Goal: Task Accomplishment & Management: Use online tool/utility

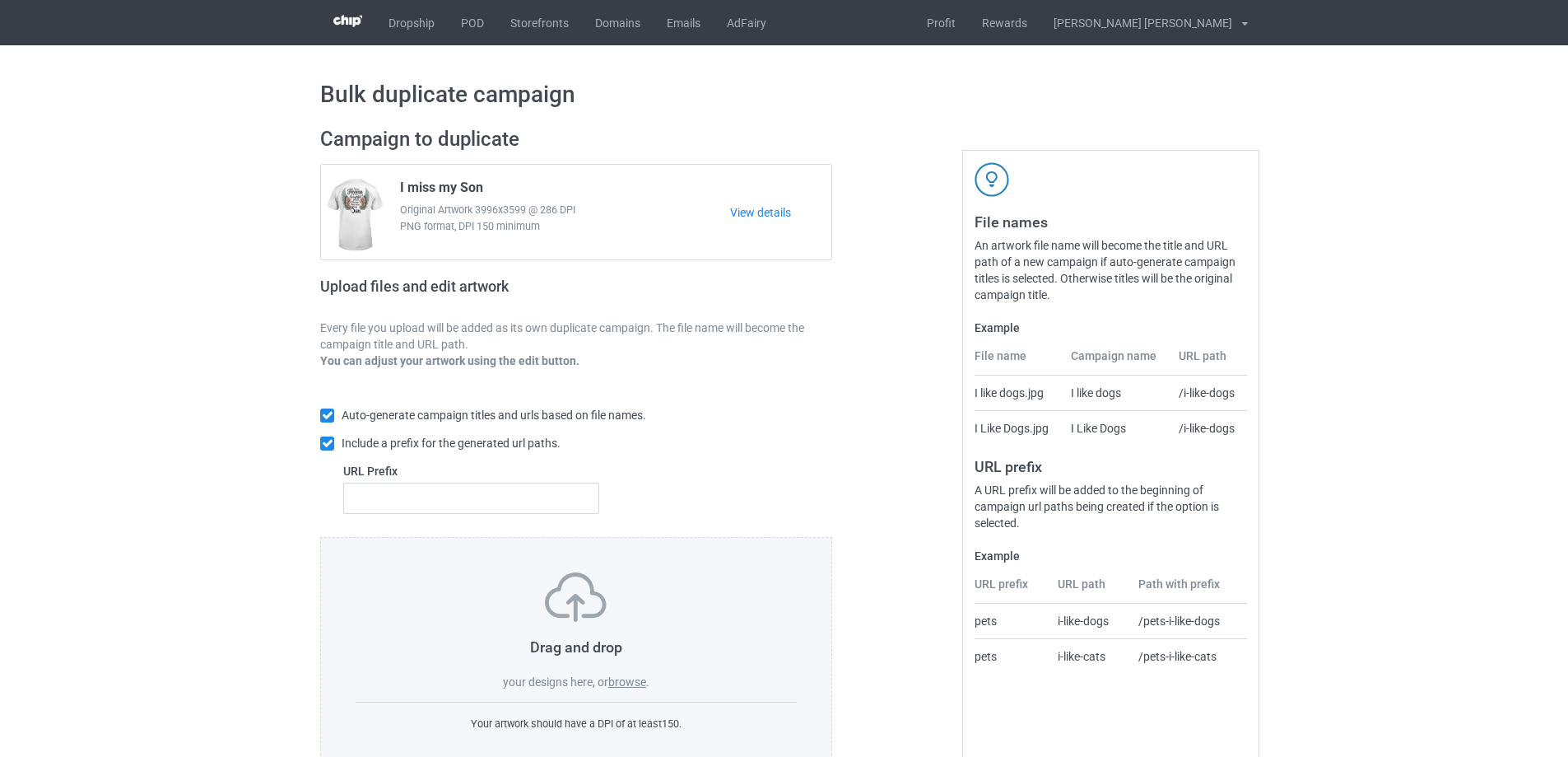
click at [638, 680] on label "browse" at bounding box center [627, 681] width 38 height 13
click at [0, 0] on input "browse" at bounding box center [0, 0] width 0 height 0
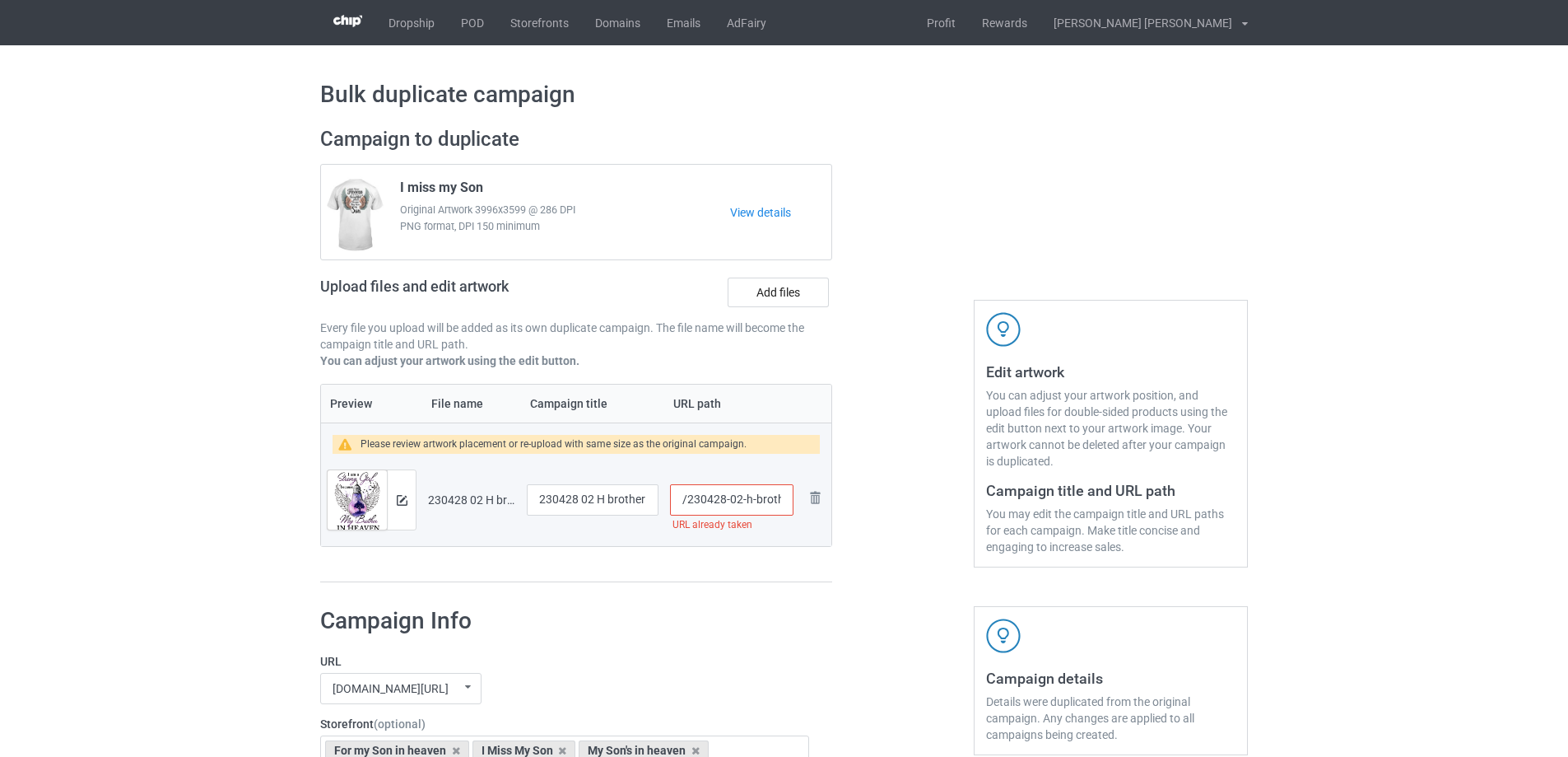
scroll to position [0, 10]
drag, startPoint x: 741, startPoint y: 503, endPoint x: 794, endPoint y: 504, distance: 53.0
click at [794, 504] on td "/230428-02-h-brother URL already taken" at bounding box center [732, 499] width 135 height 92
type input "/230428-02"
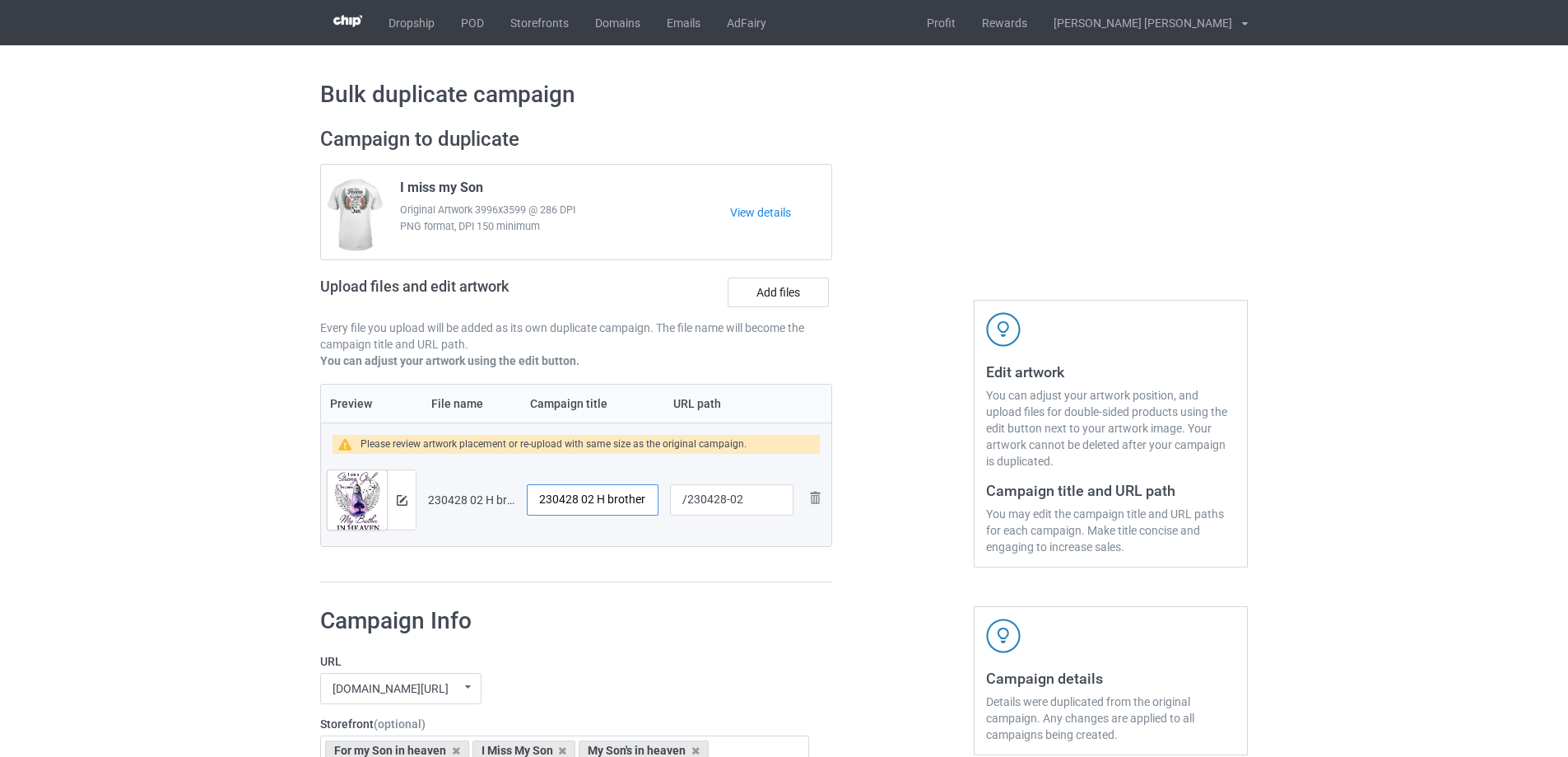
drag, startPoint x: 604, startPoint y: 503, endPoint x: 418, endPoint y: 482, distance: 187.2
click at [418, 482] on tr "Preview and edit artwork 230428 02 H brother.png 230428 02 H brother /230428-02…" at bounding box center [576, 499] width 510 height 92
type input "I miss my brother"
click at [402, 495] on img at bounding box center [402, 500] width 10 height 10
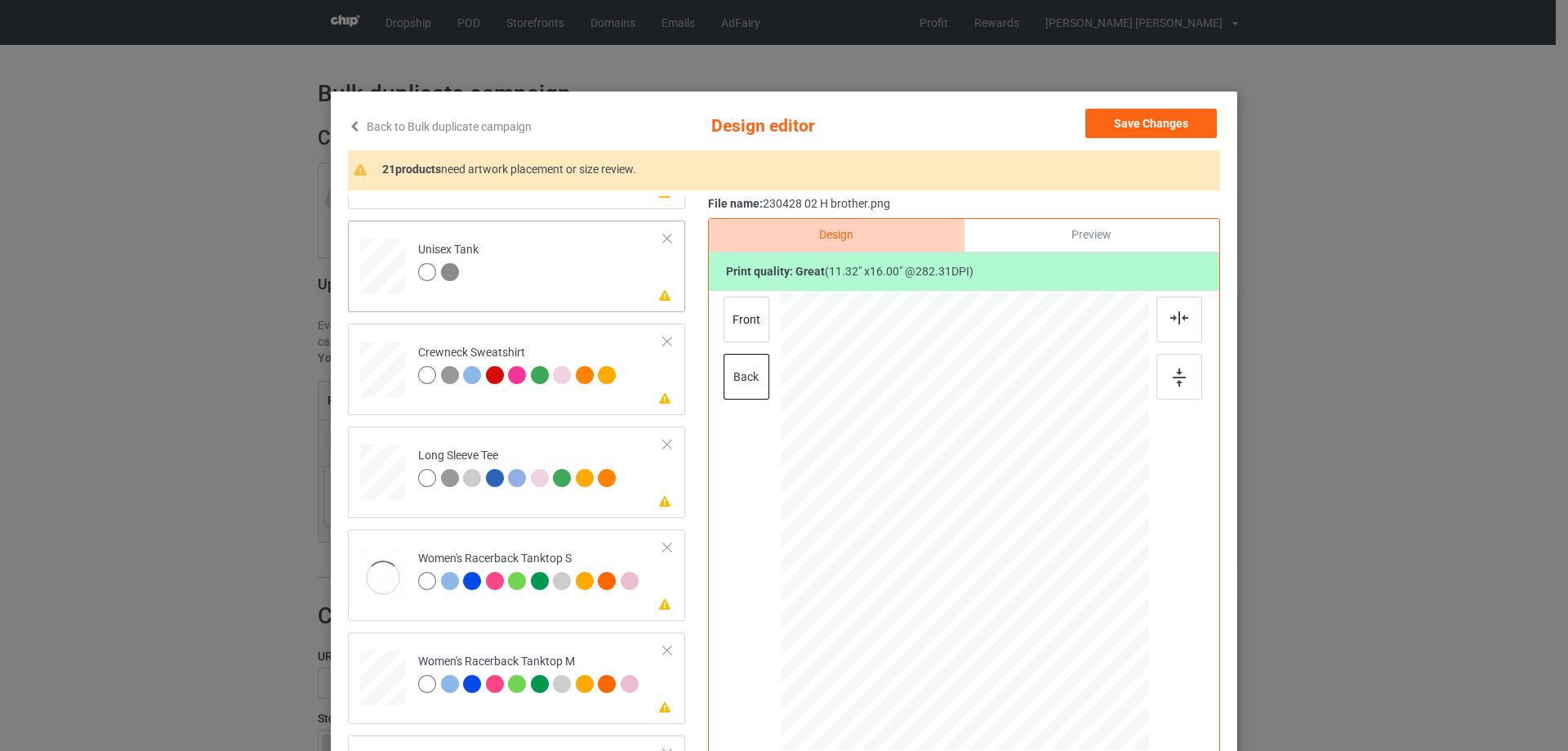
scroll to position [572, 0]
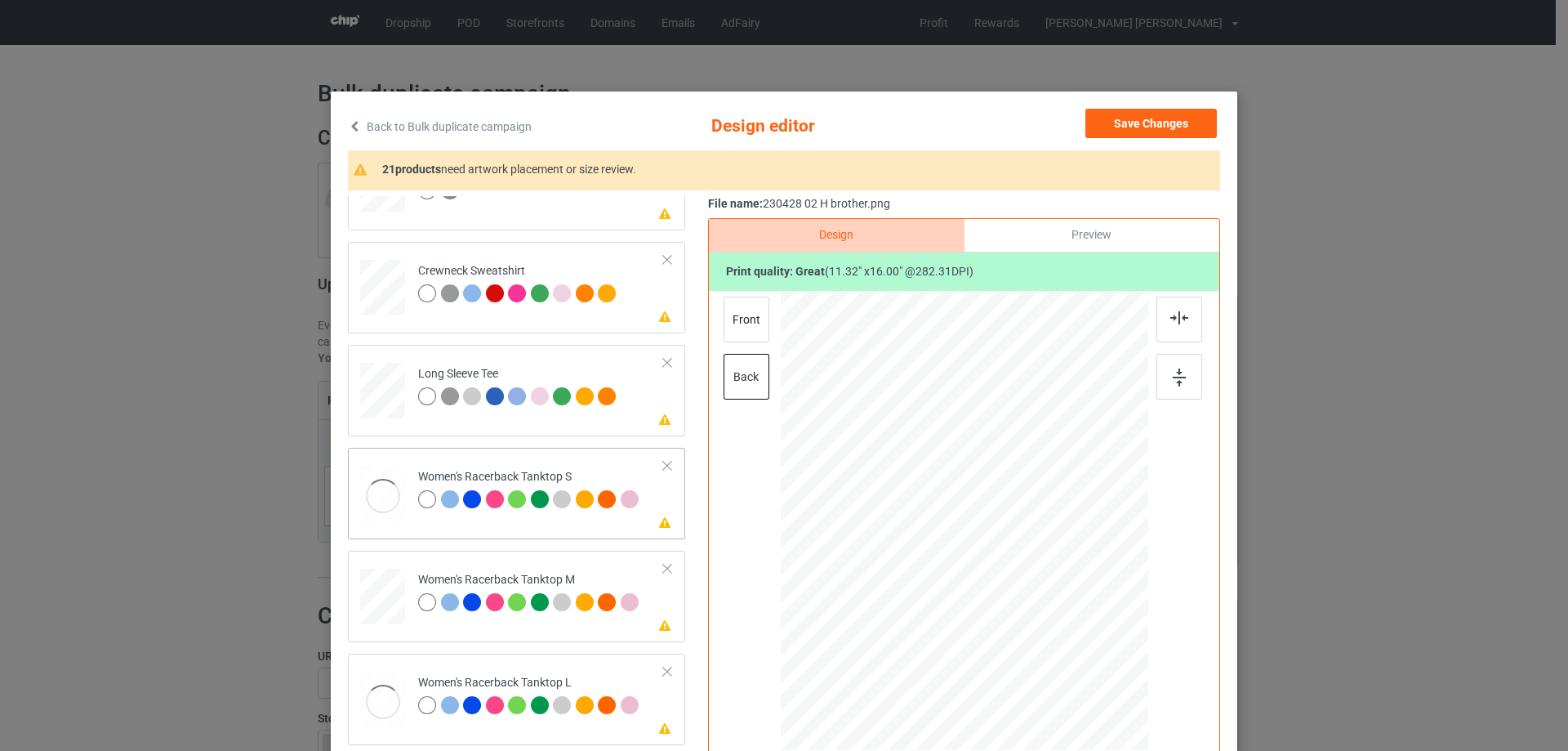
click at [384, 490] on div at bounding box center [383, 495] width 45 height 61
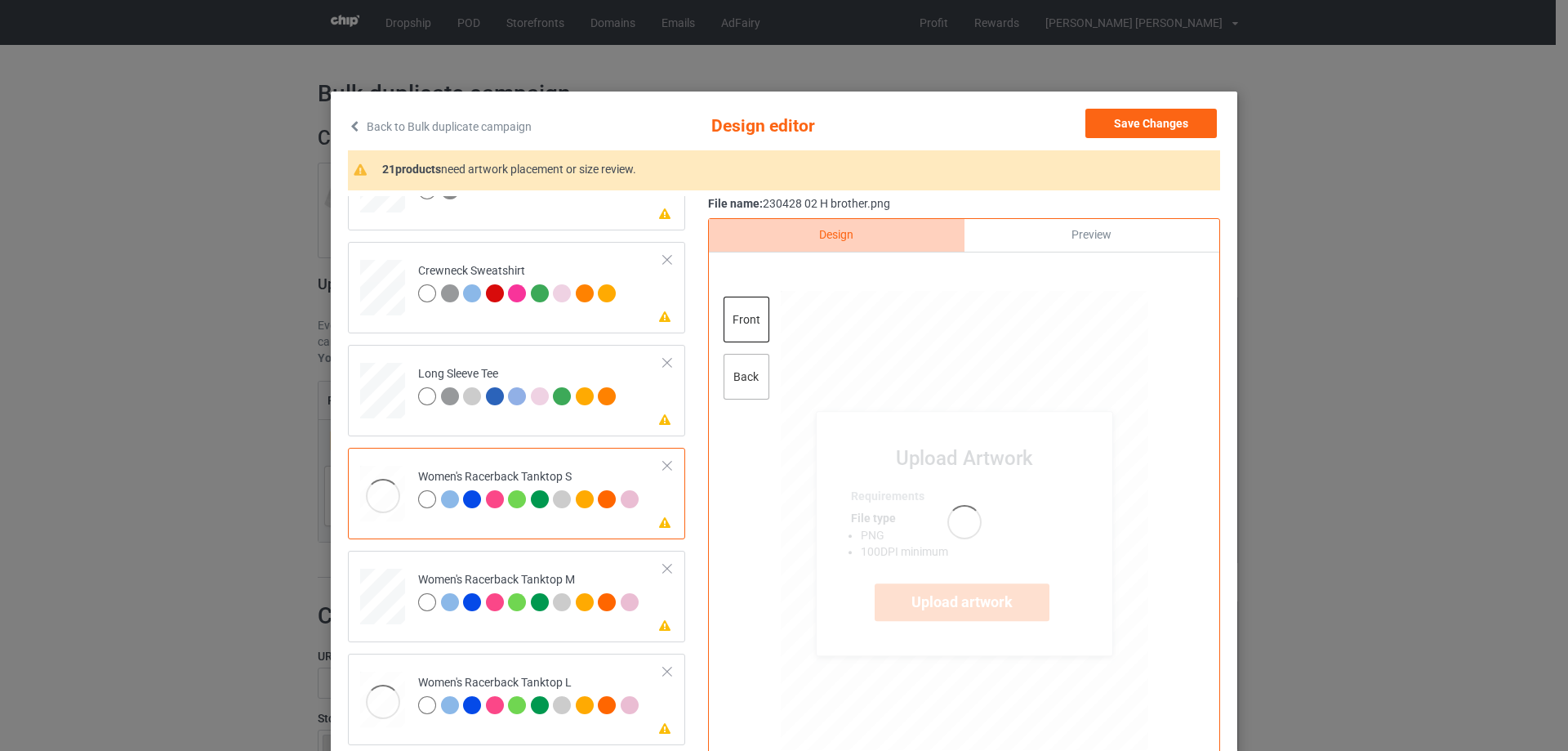
click at [762, 378] on div "back" at bounding box center [747, 377] width 46 height 46
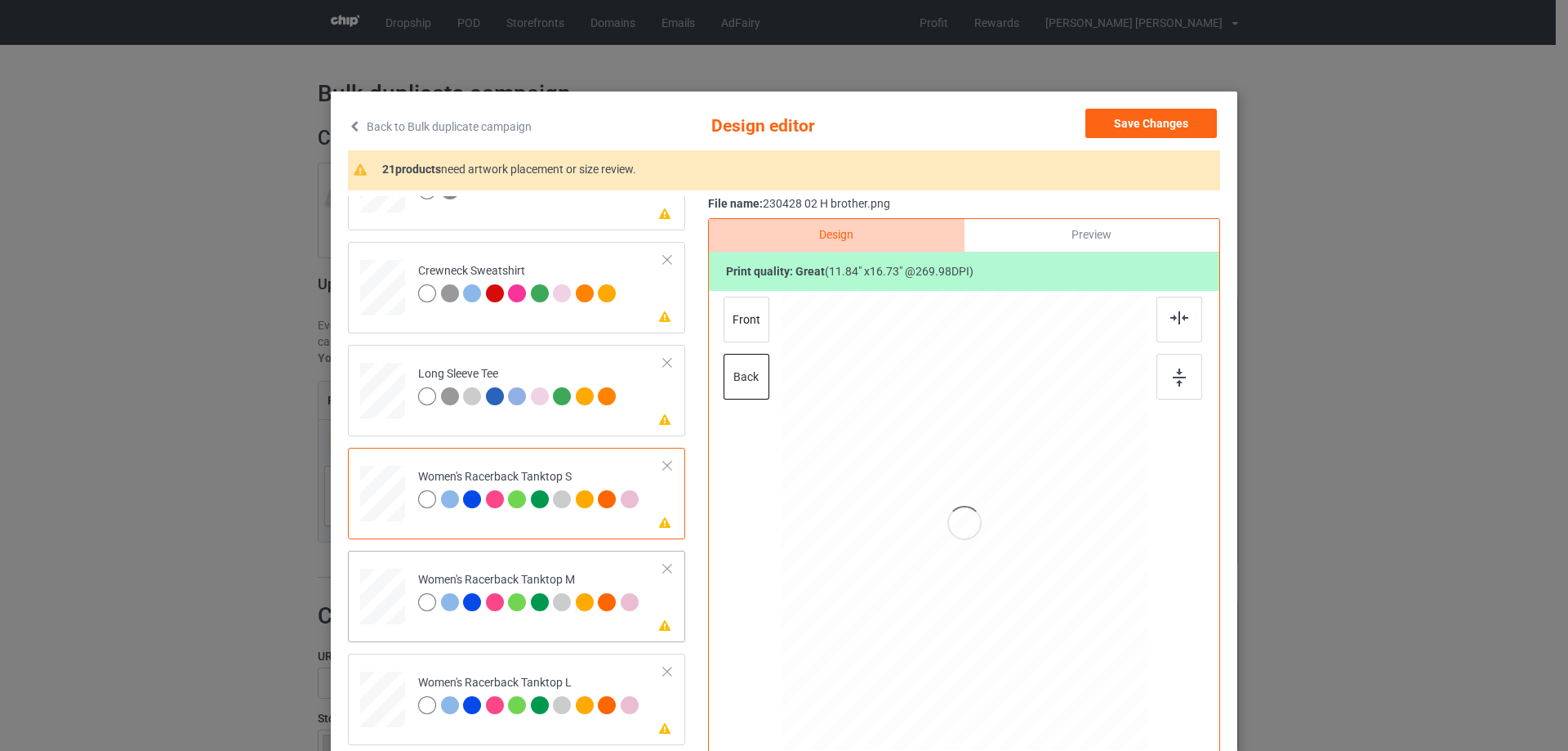
click at [387, 583] on div at bounding box center [383, 597] width 45 height 56
click at [389, 511] on div at bounding box center [383, 494] width 44 height 56
click at [507, 633] on div "Please review artwork placement Women's Racerback Tanktop M" at bounding box center [516, 596] width 337 height 91
click at [463, 527] on div "Please review artwork placement Women's Racerback Tanktop S" at bounding box center [516, 493] width 337 height 91
click at [483, 673] on td "Please review artwork placement Women's Racerback Tanktop L" at bounding box center [541, 696] width 264 height 72
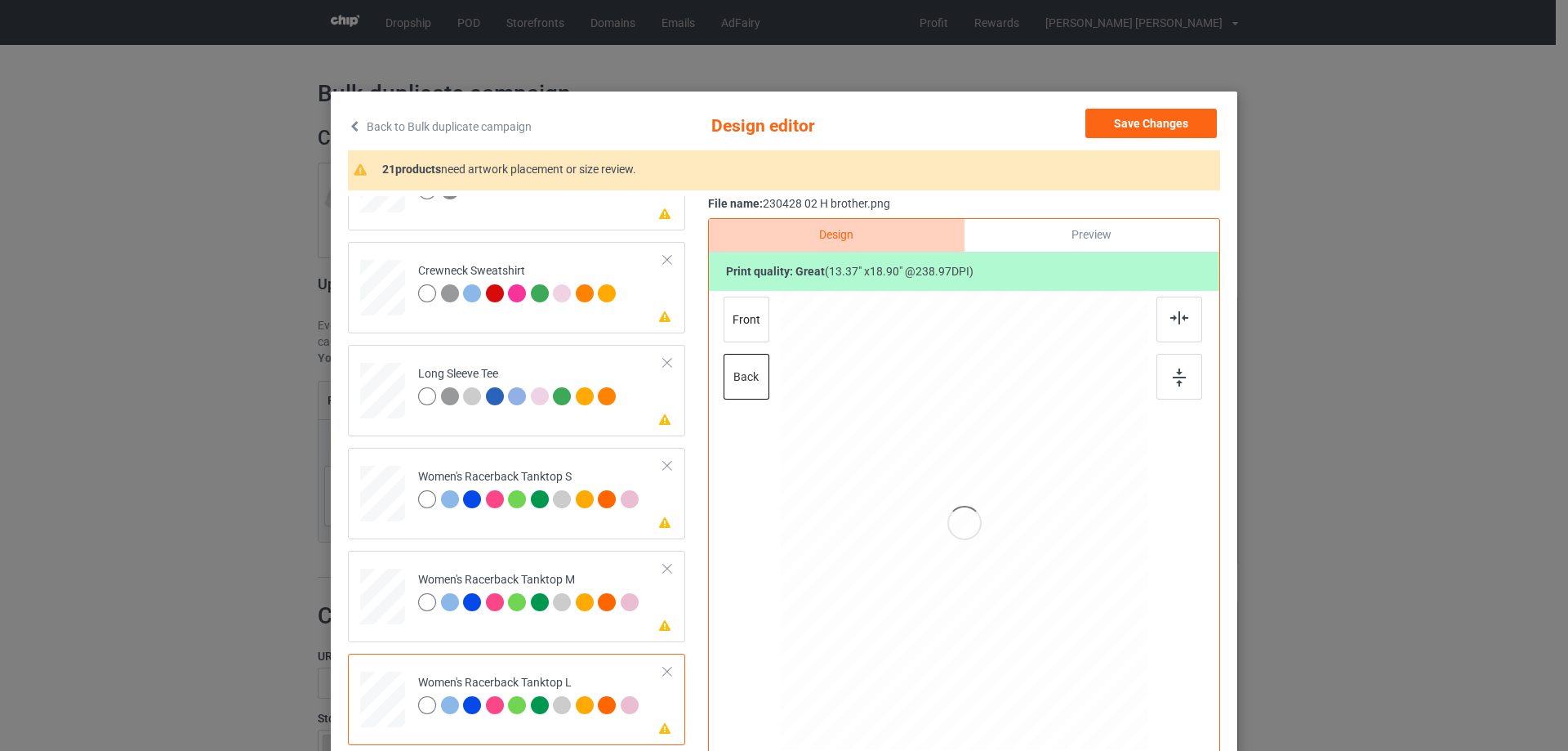
click at [953, 549] on div at bounding box center [965, 523] width 424 height 464
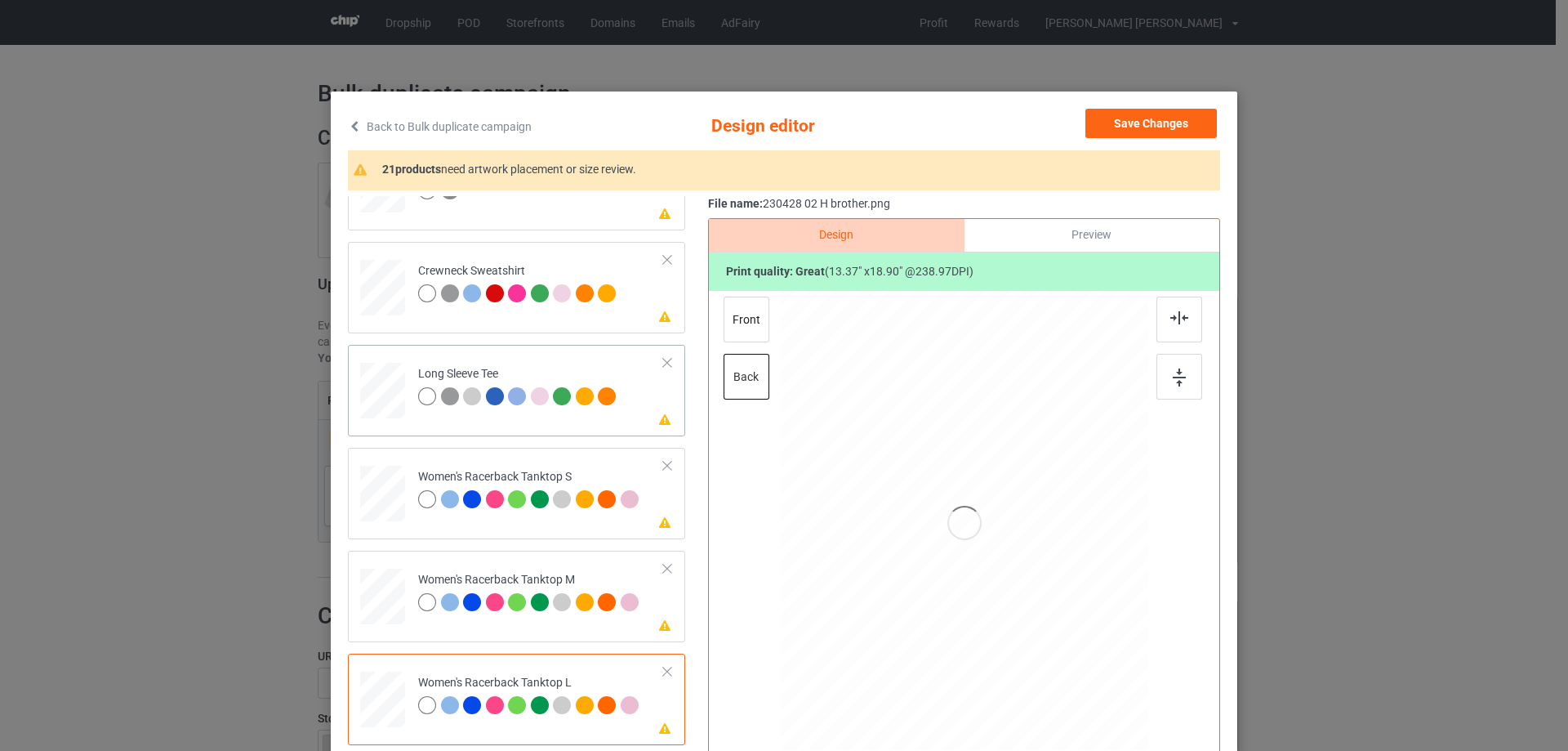
click at [376, 390] on div at bounding box center [384, 386] width 17 height 19
click at [384, 494] on div at bounding box center [383, 494] width 44 height 56
click at [1013, 522] on div at bounding box center [965, 523] width 424 height 464
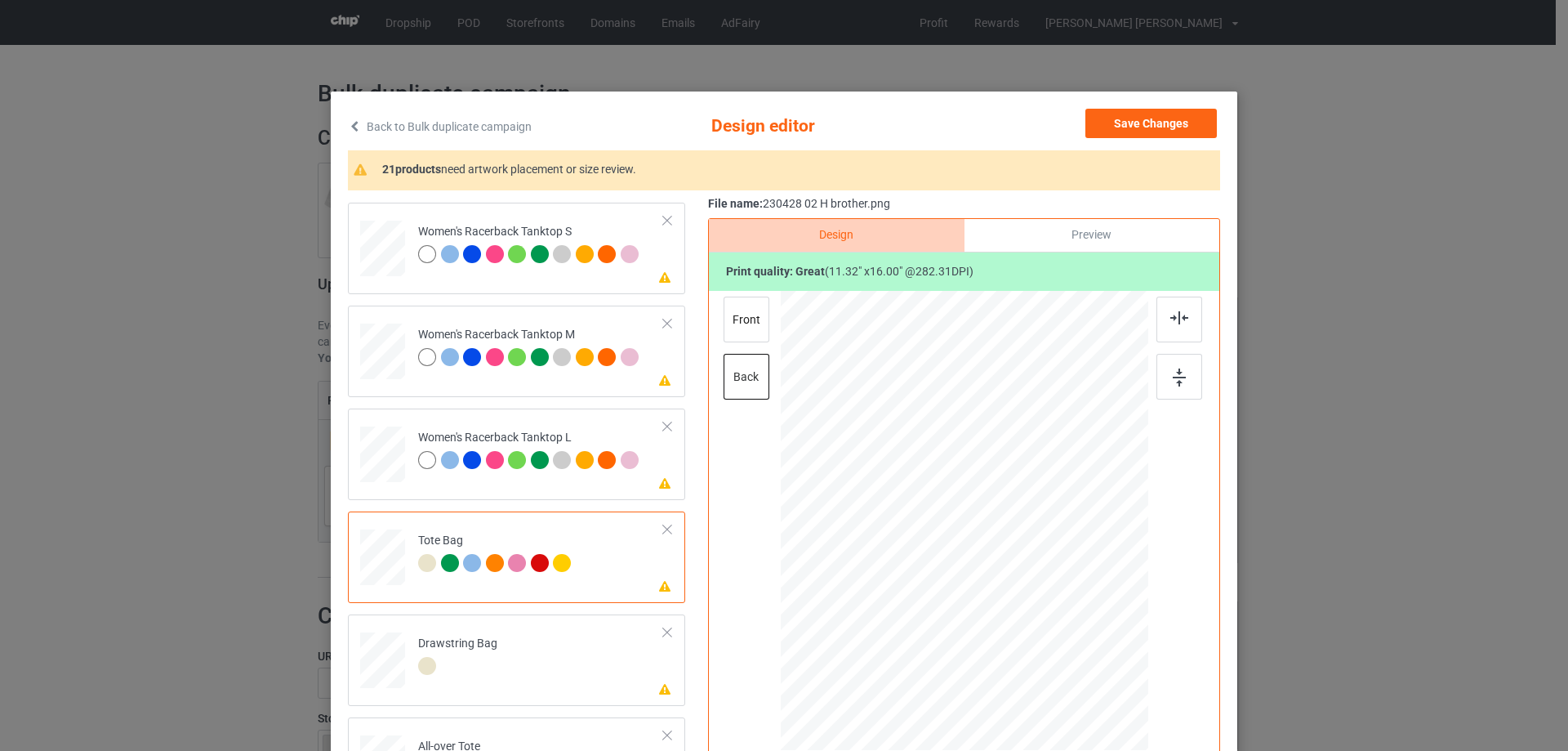
scroll to position [1144, 0]
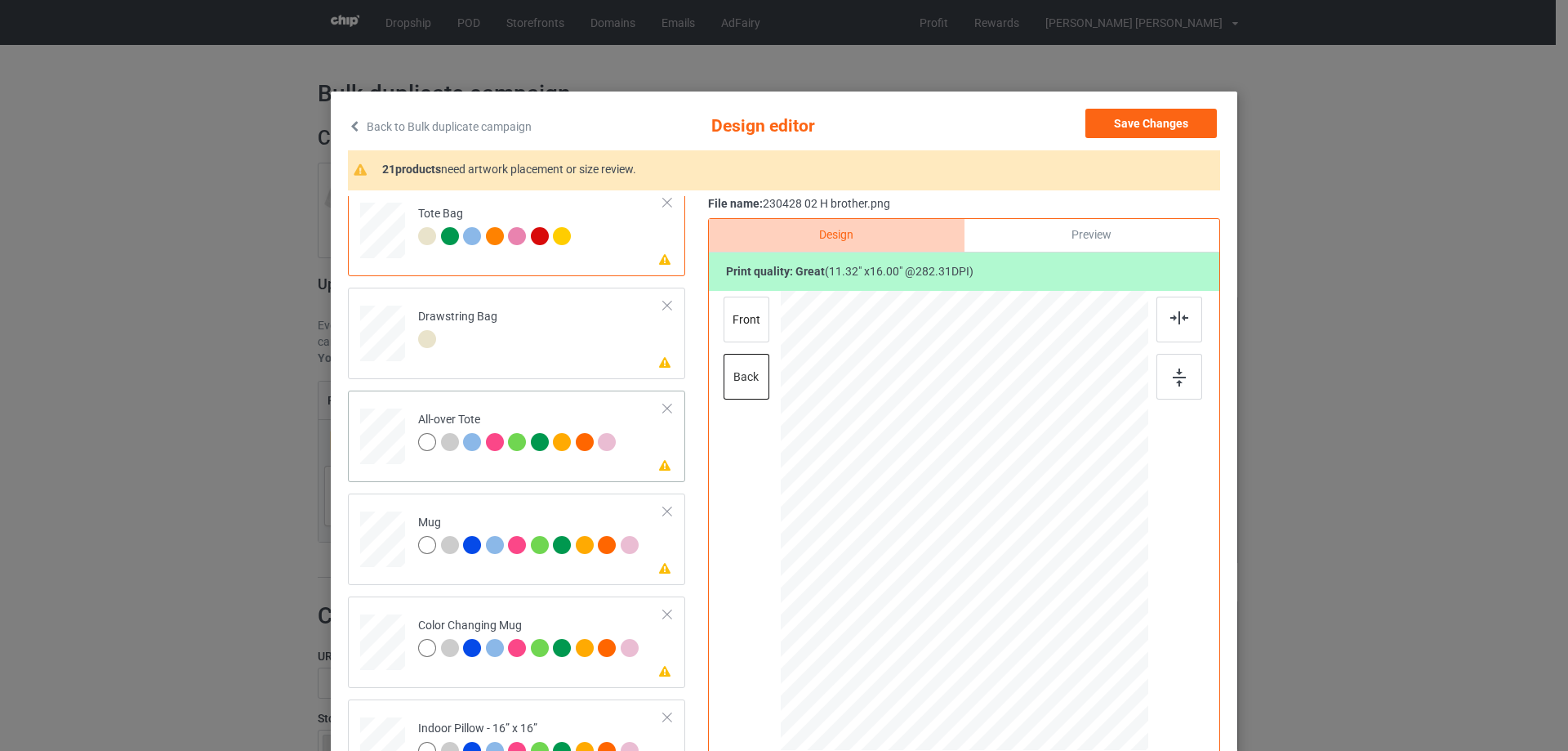
click at [366, 430] on div at bounding box center [383, 436] width 45 height 45
click at [989, 545] on div at bounding box center [965, 523] width 424 height 464
click at [971, 498] on div at bounding box center [965, 523] width 424 height 464
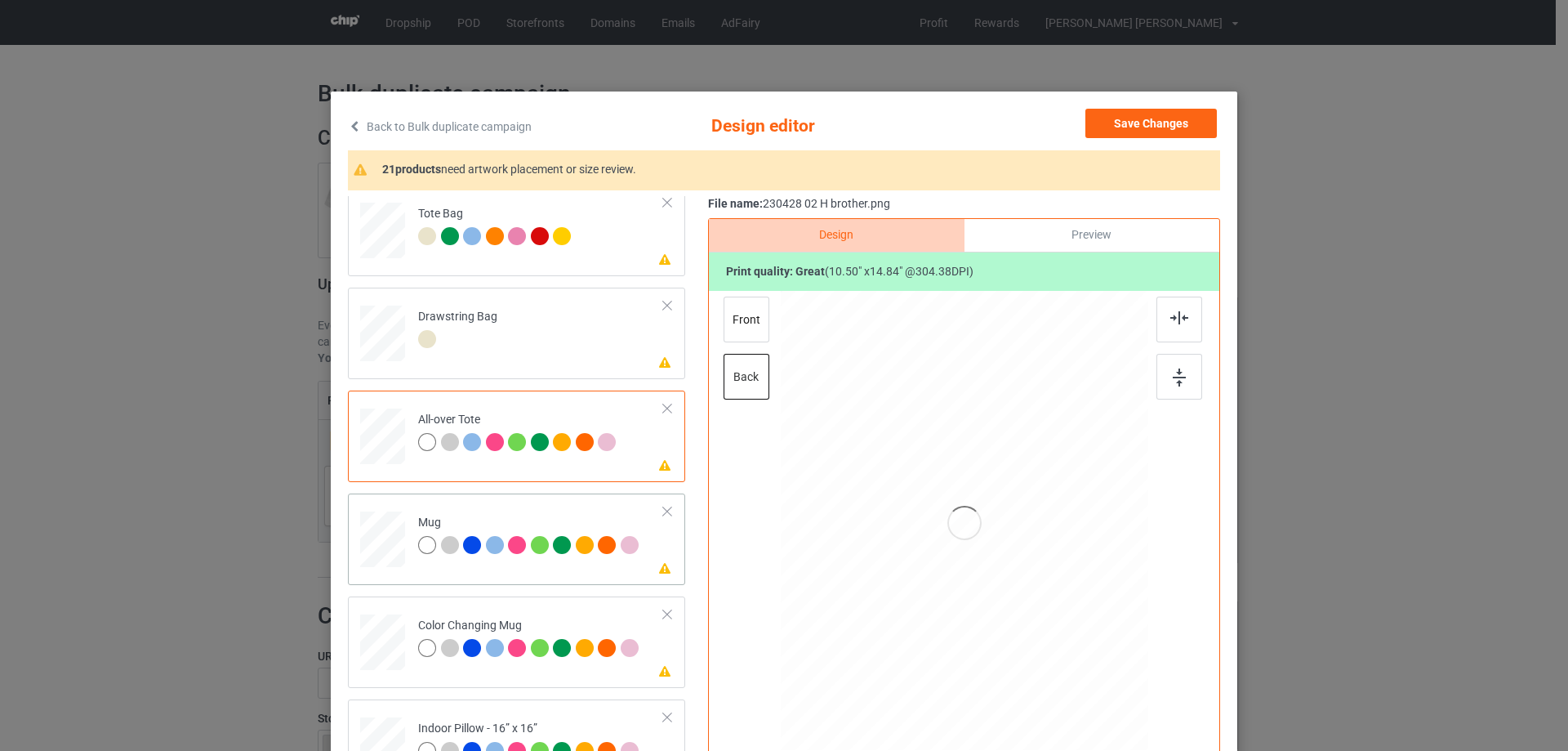
click at [376, 540] on div at bounding box center [383, 540] width 45 height 19
click at [1036, 540] on div at bounding box center [965, 523] width 424 height 464
click at [961, 557] on div at bounding box center [965, 523] width 424 height 464
click at [960, 557] on div at bounding box center [965, 523] width 424 height 464
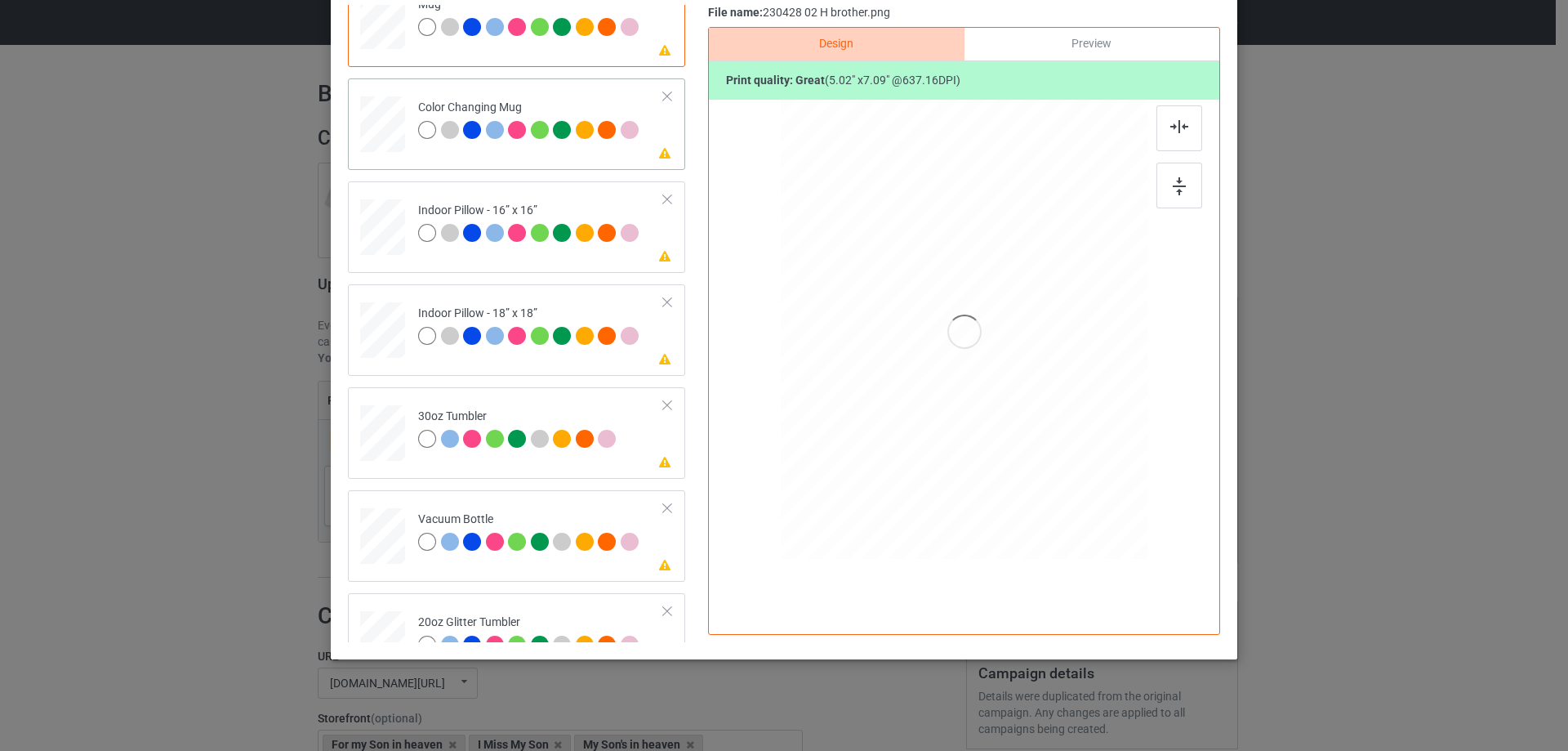
scroll to position [1062, 0]
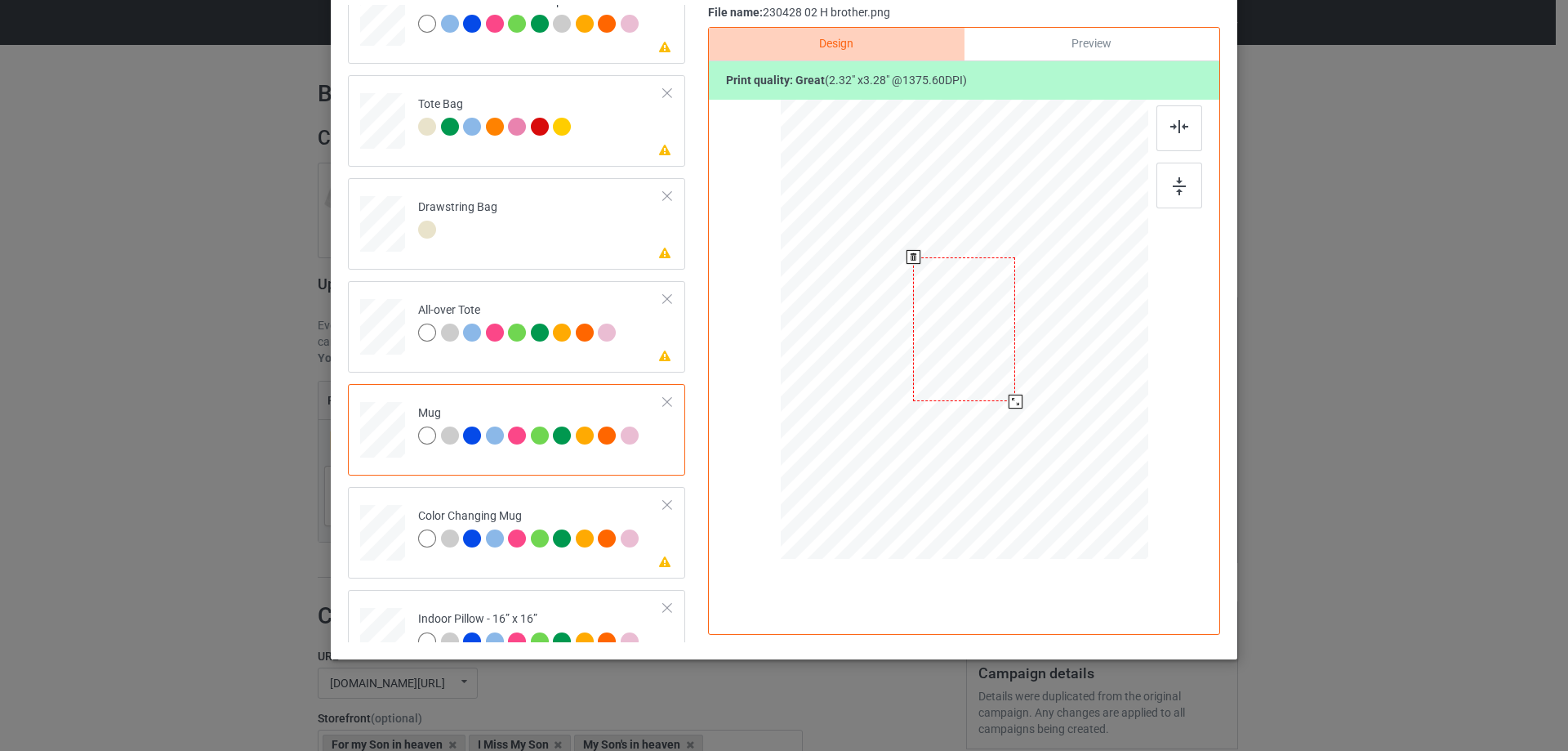
drag, startPoint x: 1069, startPoint y: 482, endPoint x: 1014, endPoint y: 397, distance: 101.2
click at [1014, 397] on div at bounding box center [1016, 401] width 14 height 14
drag, startPoint x: 941, startPoint y: 352, endPoint x: 1043, endPoint y: 350, distance: 102.0
click at [1043, 350] on div at bounding box center [1066, 327] width 102 height 145
click at [1184, 189] on div at bounding box center [1179, 186] width 46 height 46
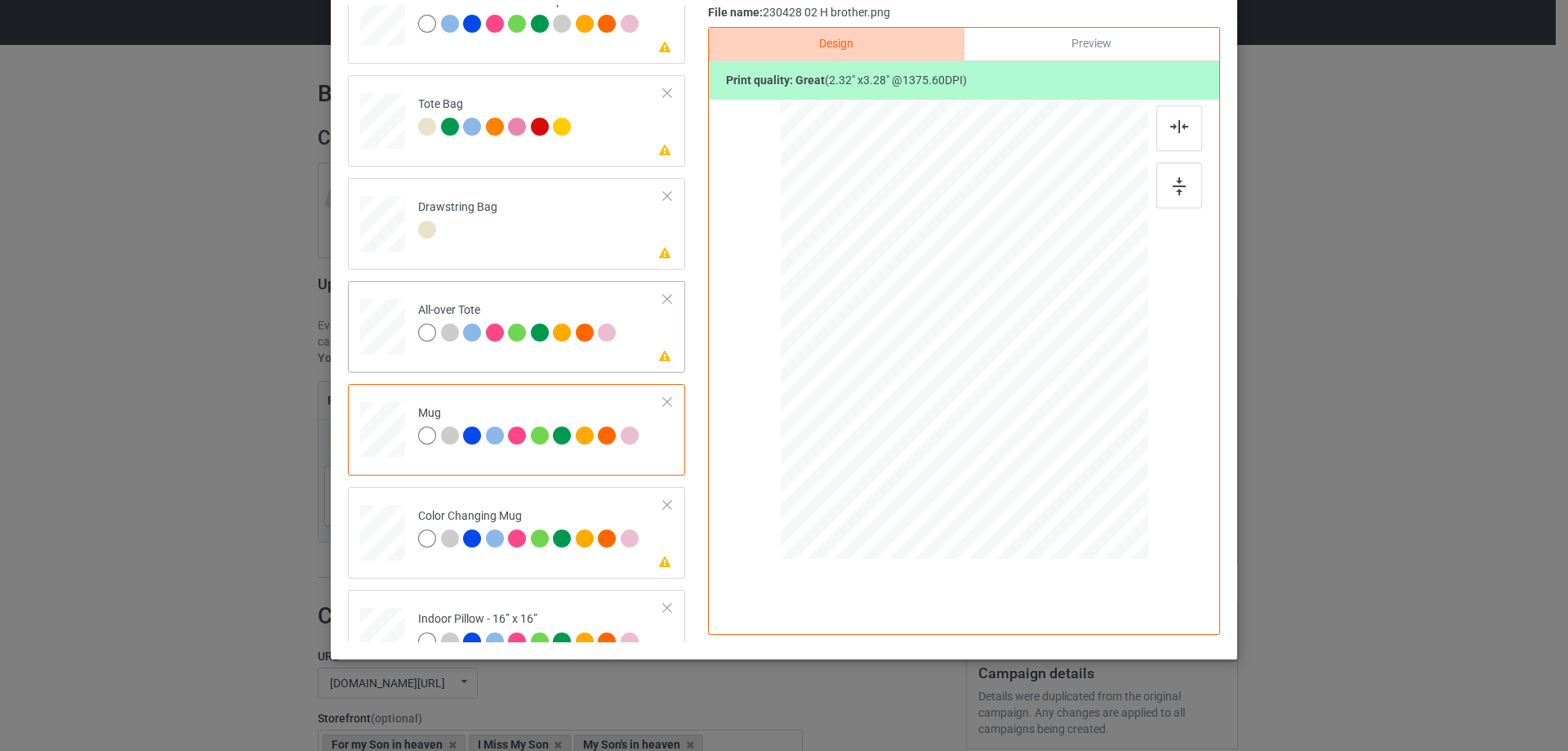
click at [386, 329] on div at bounding box center [383, 327] width 45 height 45
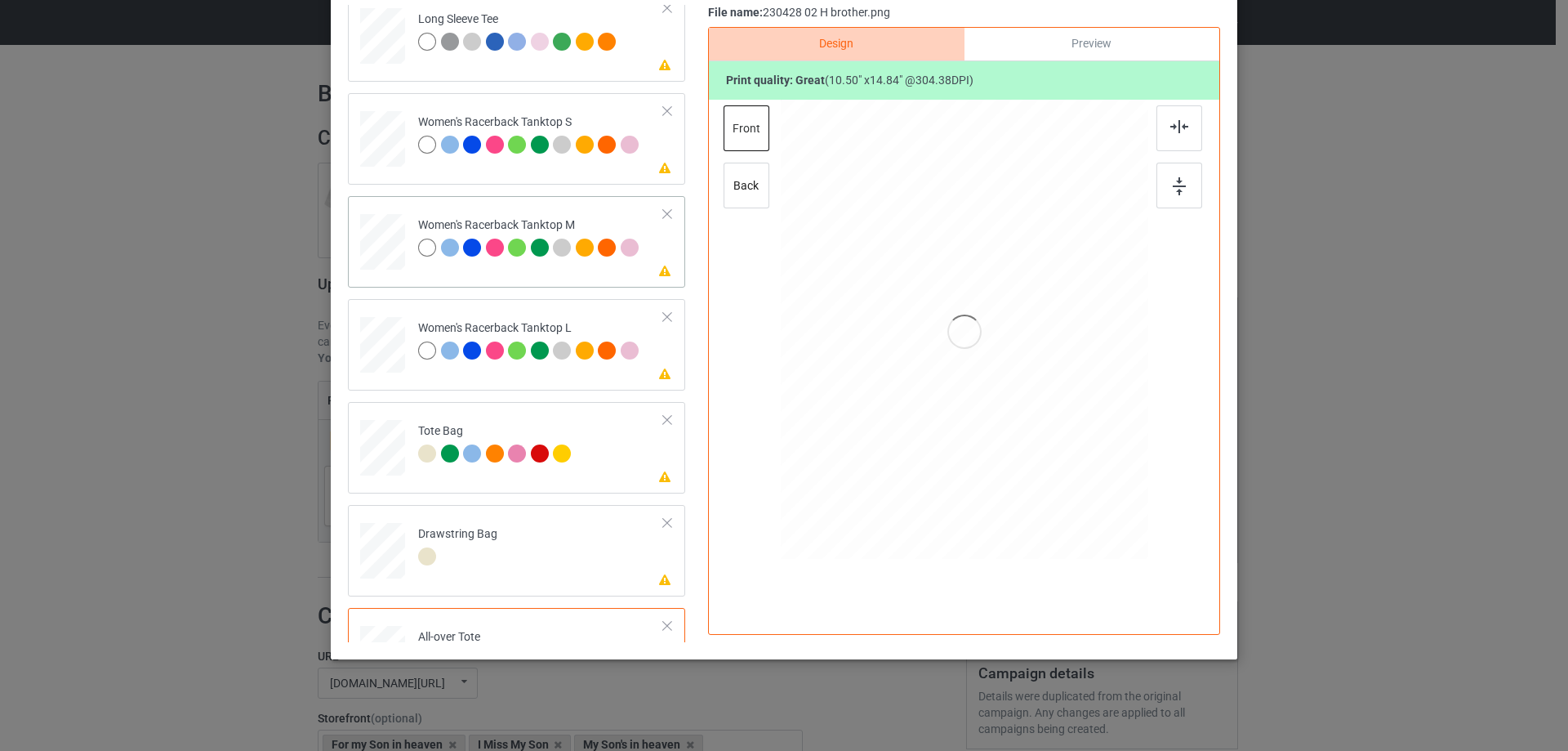
scroll to position [572, 0]
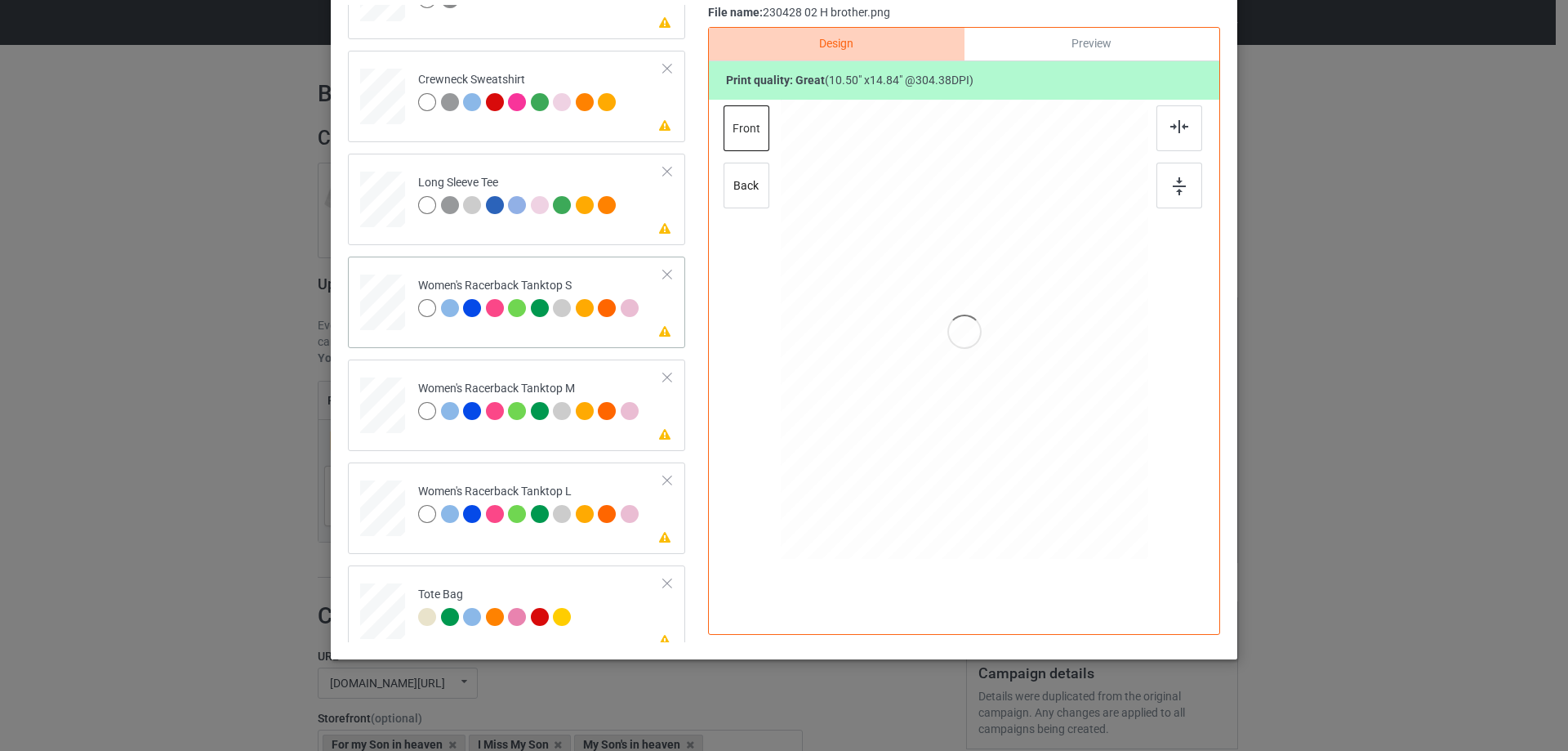
click at [365, 312] on div at bounding box center [383, 303] width 44 height 56
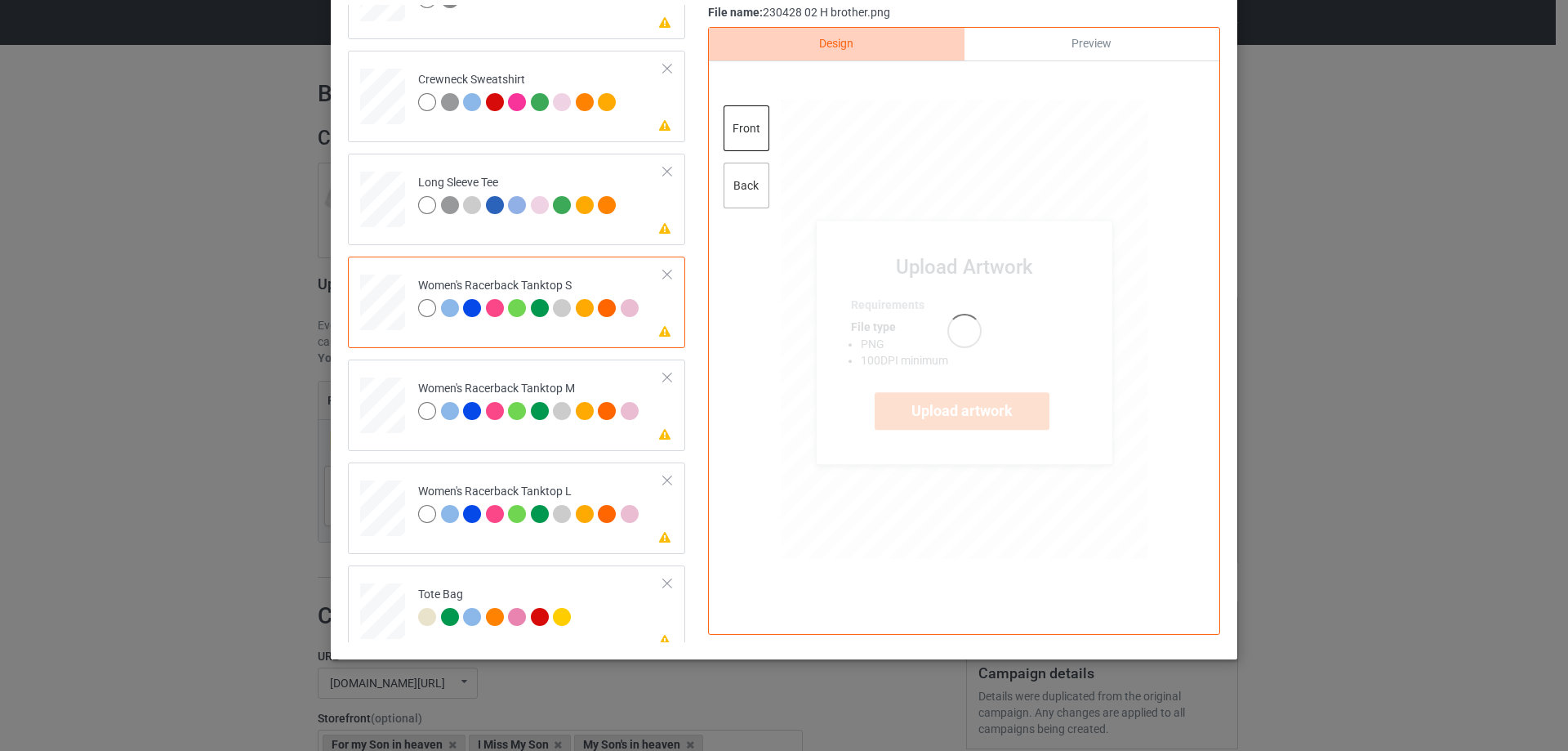
click at [753, 197] on div "back" at bounding box center [747, 186] width 46 height 46
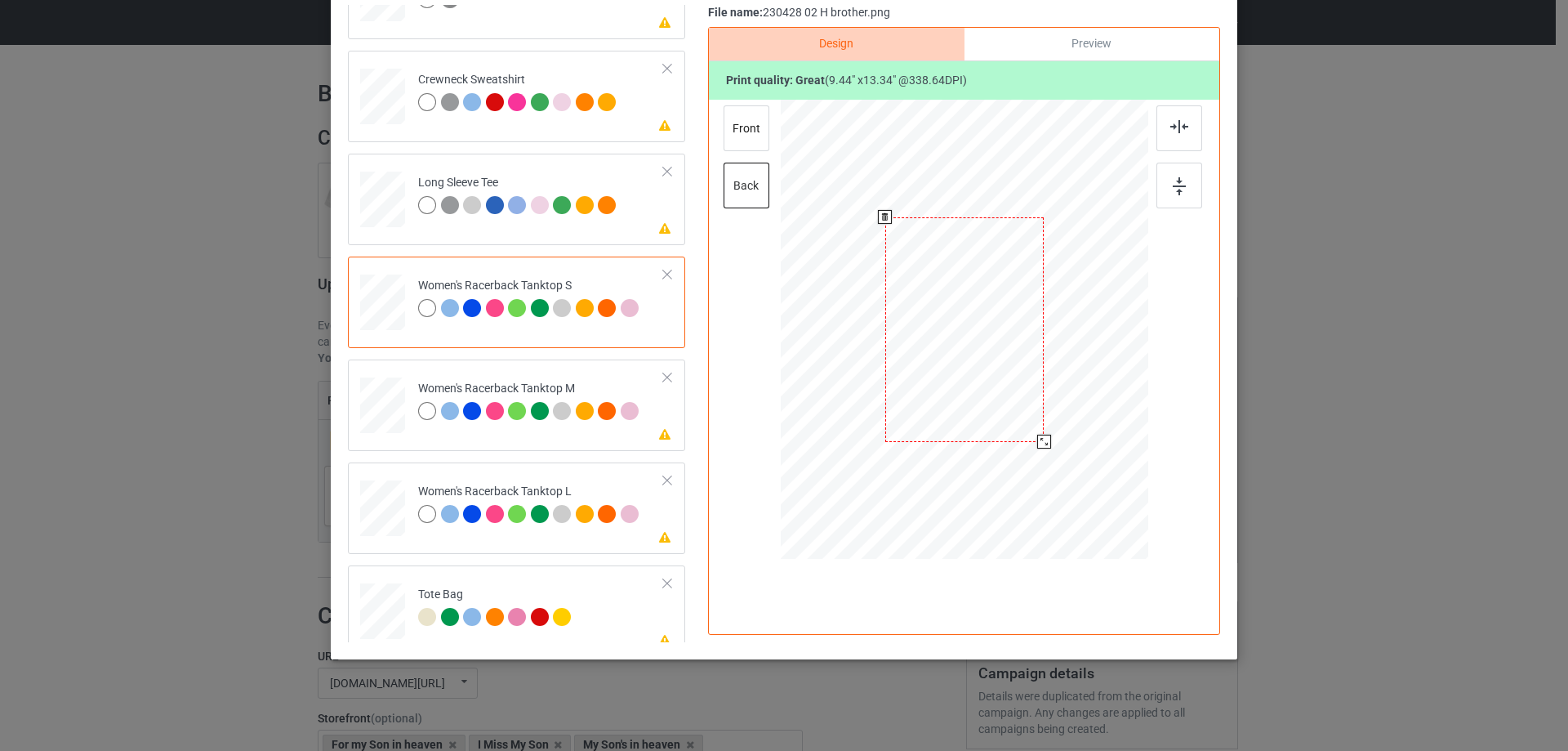
drag, startPoint x: 1058, startPoint y: 471, endPoint x: 1013, endPoint y: 396, distance: 87.5
click at [1041, 438] on div at bounding box center [1044, 442] width 14 height 14
drag, startPoint x: 1010, startPoint y: 391, endPoint x: 1010, endPoint y: 437, distance: 46.0
click at [1010, 437] on div at bounding box center [965, 376] width 157 height 222
drag, startPoint x: 1041, startPoint y: 492, endPoint x: 1034, endPoint y: 478, distance: 15.7
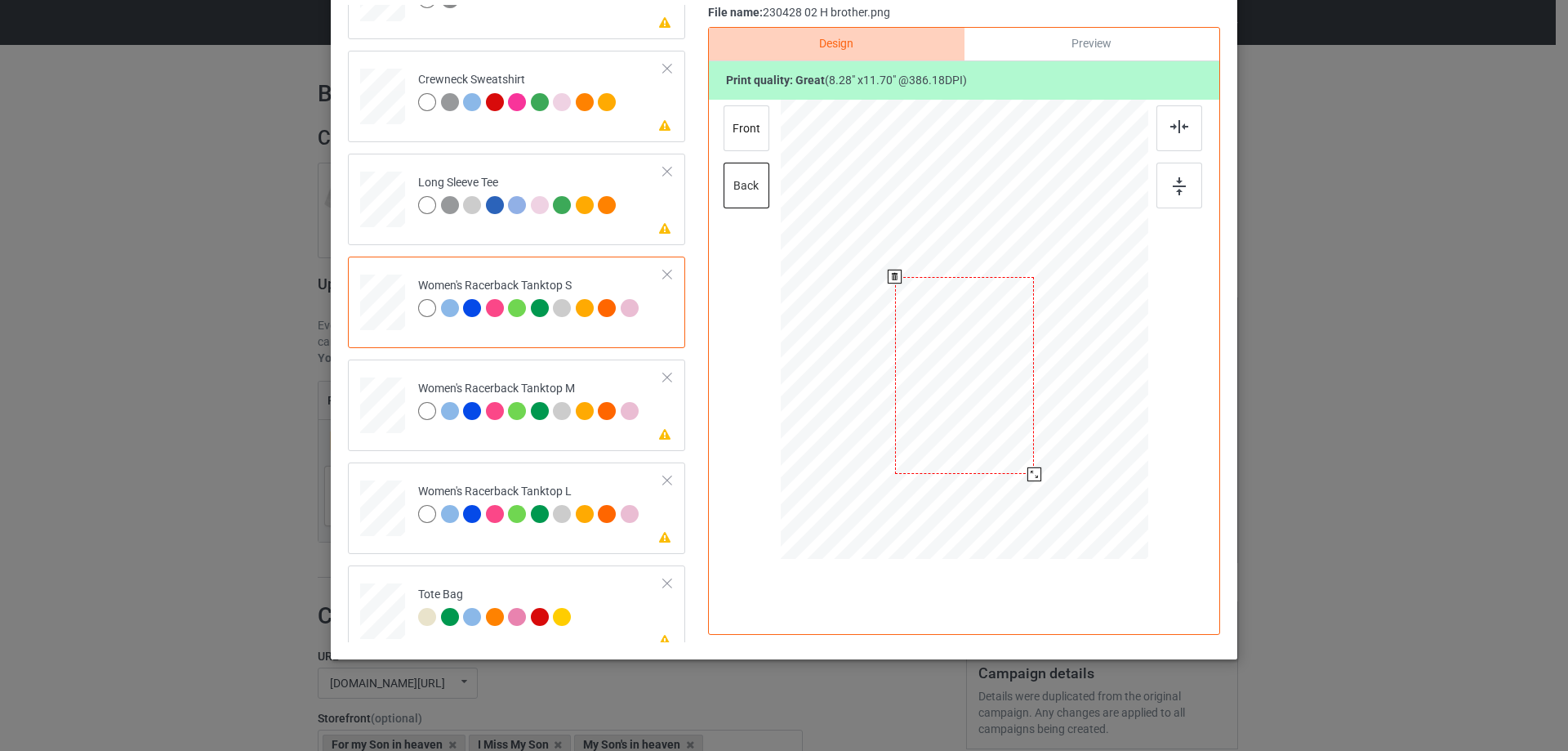
click at [1034, 478] on div at bounding box center [1035, 474] width 14 height 14
drag, startPoint x: 1008, startPoint y: 437, endPoint x: 1008, endPoint y: 427, distance: 10.0
click at [1008, 427] on div at bounding box center [966, 365] width 140 height 197
click at [1163, 130] on div at bounding box center [1179, 129] width 46 height 46
click at [380, 414] on div at bounding box center [383, 406] width 45 height 56
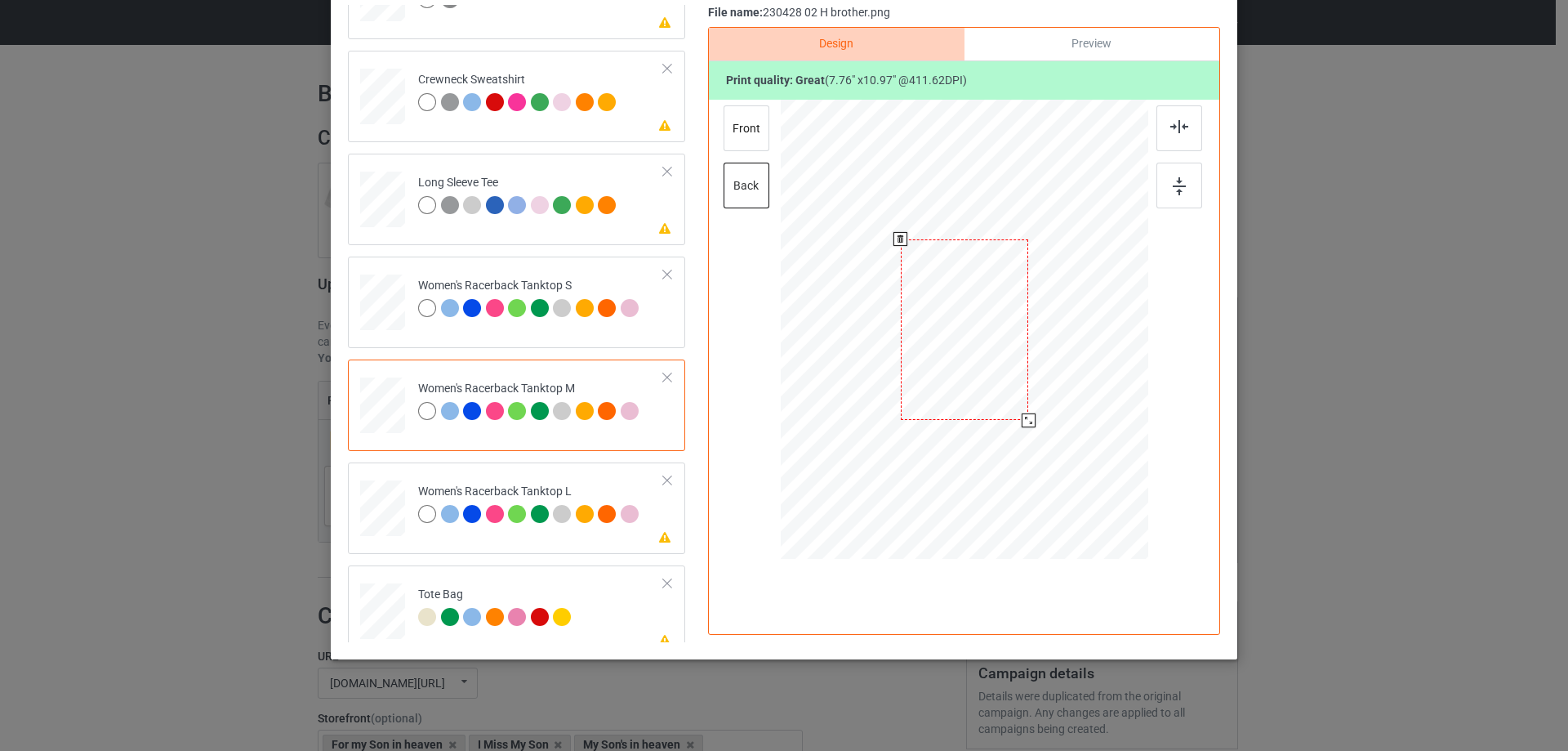
drag, startPoint x: 1060, startPoint y: 473, endPoint x: 1024, endPoint y: 418, distance: 65.7
click at [1024, 418] on div at bounding box center [1029, 420] width 14 height 14
drag, startPoint x: 989, startPoint y: 414, endPoint x: 988, endPoint y: 405, distance: 9.1
click at [988, 405] on div at bounding box center [964, 356] width 128 height 181
click at [378, 506] on div at bounding box center [383, 509] width 45 height 54
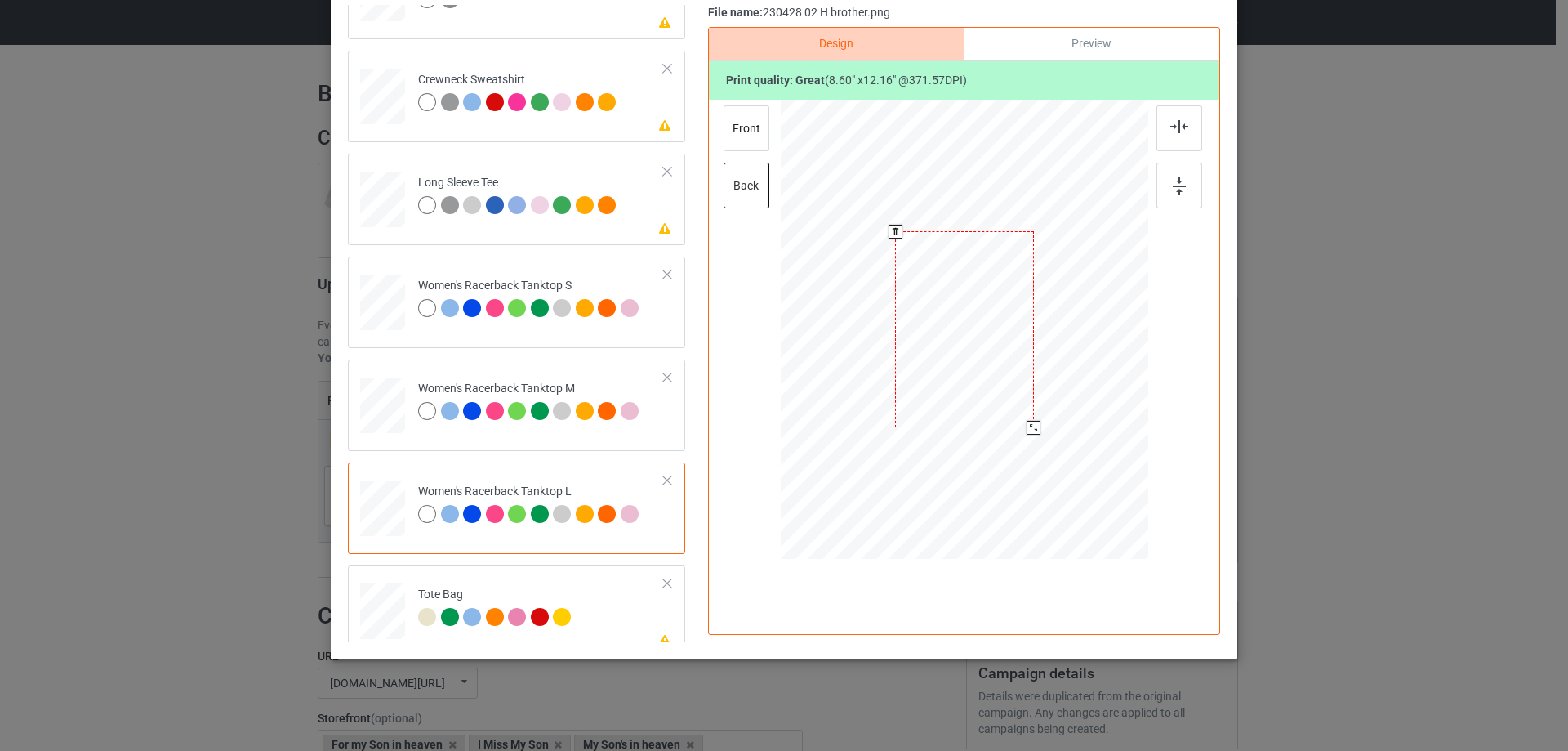
drag, startPoint x: 1065, startPoint y: 483, endPoint x: 1033, endPoint y: 425, distance: 66.2
click at [1033, 425] on div at bounding box center [1034, 428] width 14 height 14
drag, startPoint x: 974, startPoint y: 350, endPoint x: 971, endPoint y: 384, distance: 34.1
click at [971, 384] on div at bounding box center [961, 363] width 139 height 196
click at [1168, 140] on div at bounding box center [1179, 129] width 46 height 46
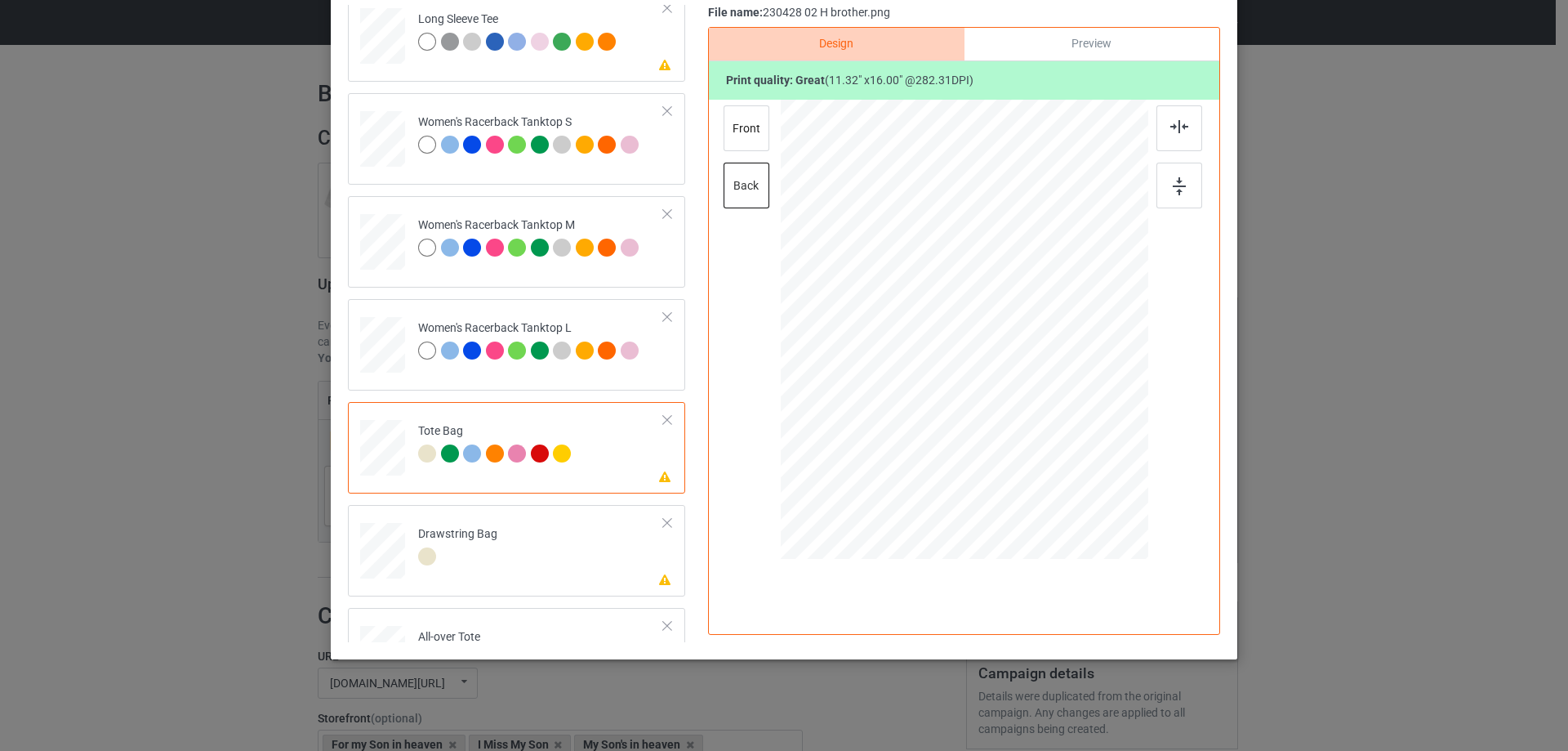
scroll to position [980, 0]
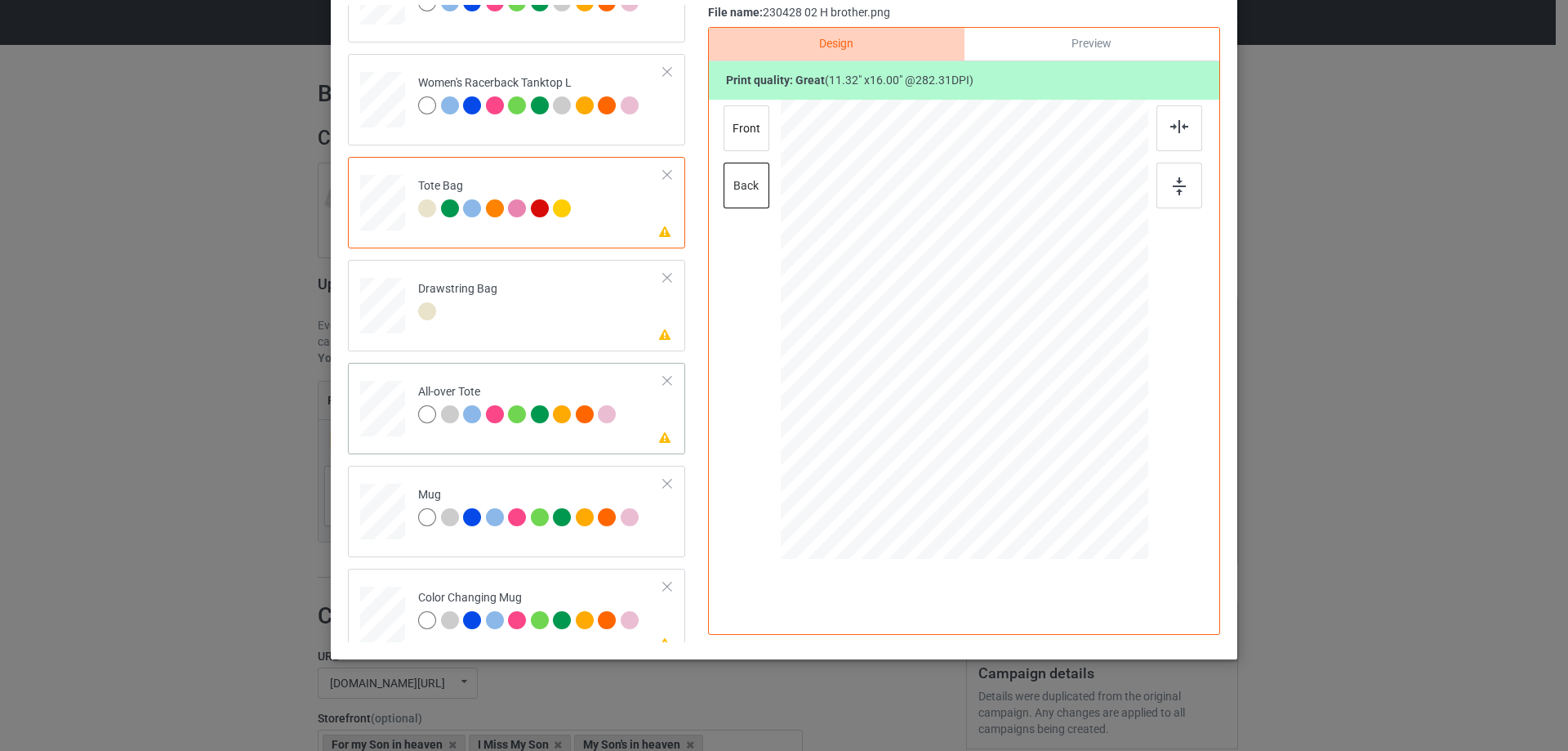
drag, startPoint x: 393, startPoint y: 390, endPoint x: 403, endPoint y: 401, distance: 14.9
click at [395, 390] on div at bounding box center [383, 408] width 45 height 45
drag, startPoint x: 1069, startPoint y: 482, endPoint x: 1061, endPoint y: 465, distance: 18.8
click at [1061, 465] on div at bounding box center [1064, 471] width 14 height 14
click at [1018, 436] on div at bounding box center [964, 326] width 199 height 282
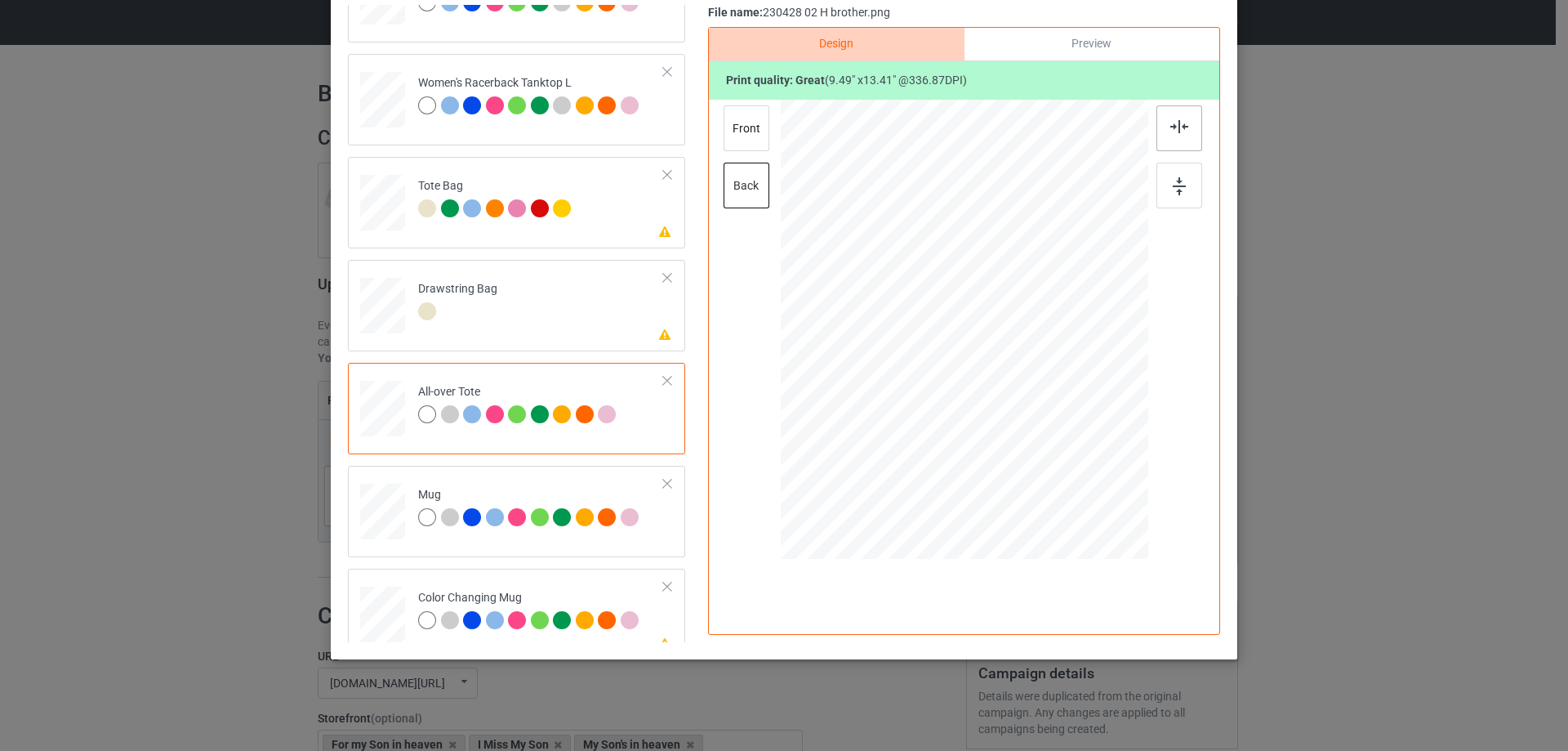
click at [1171, 128] on img at bounding box center [1179, 126] width 18 height 13
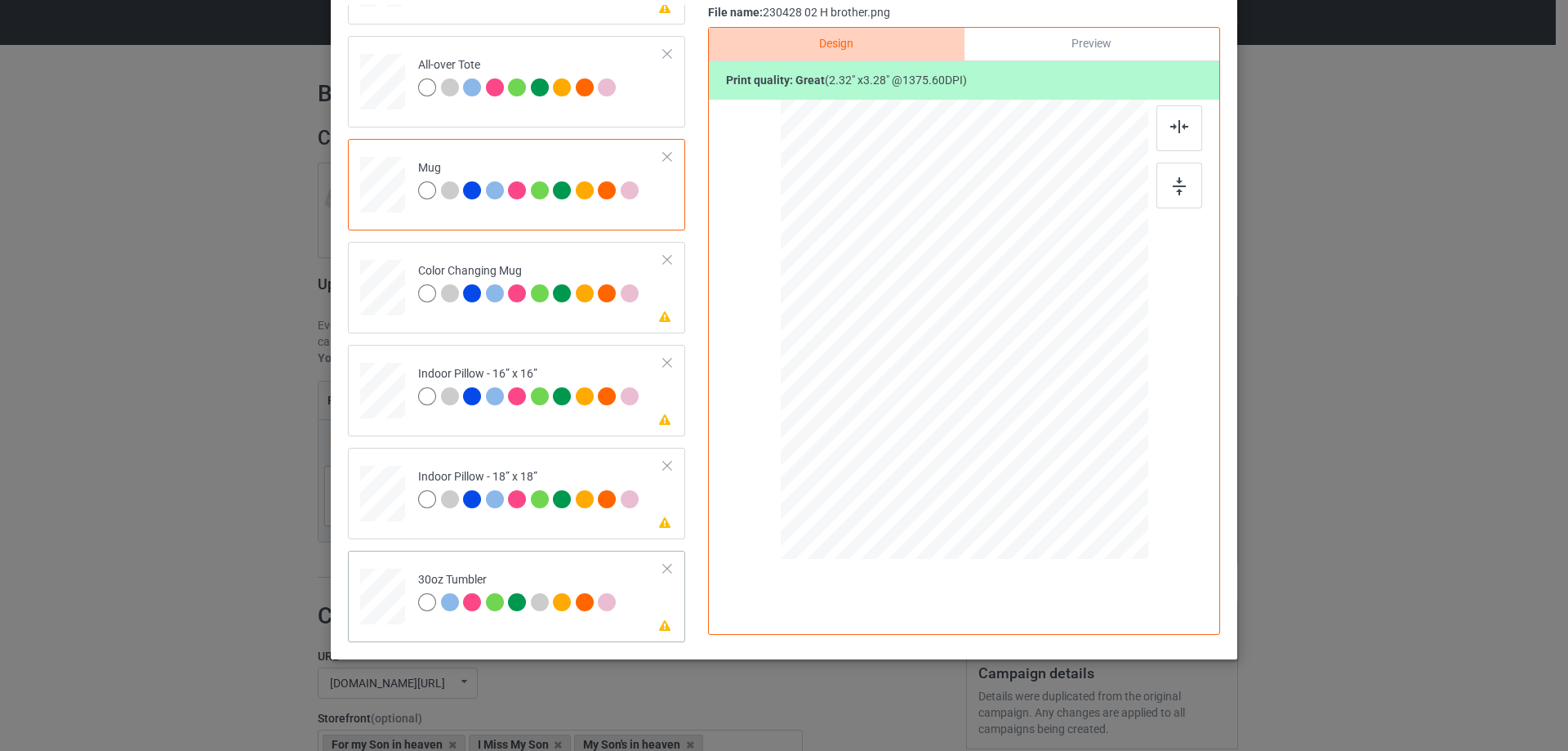
scroll to position [1389, 0]
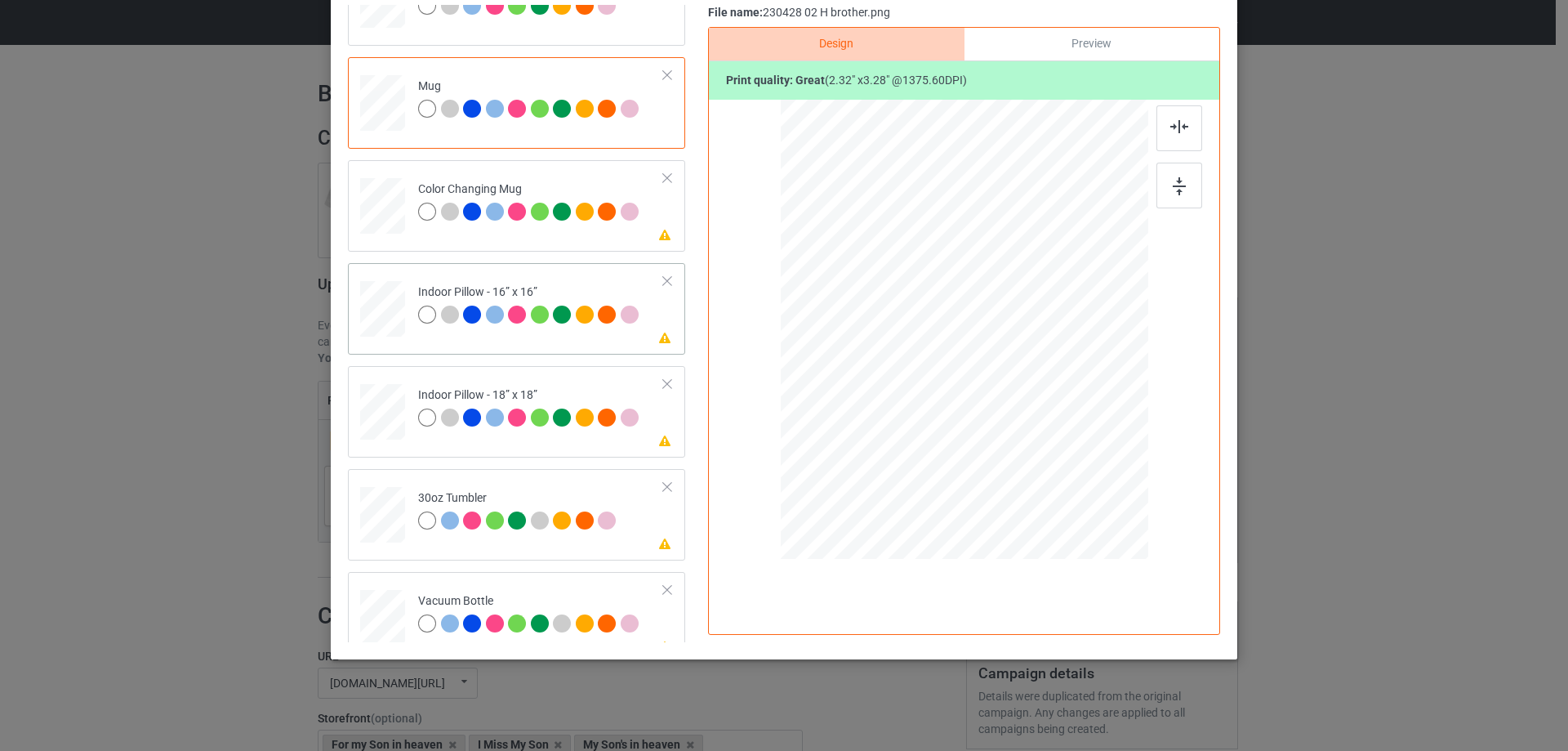
click at [395, 323] on div at bounding box center [383, 309] width 45 height 45
drag, startPoint x: 1068, startPoint y: 483, endPoint x: 1063, endPoint y: 456, distance: 27.5
click at [1063, 456] on div at bounding box center [964, 330] width 367 height 367
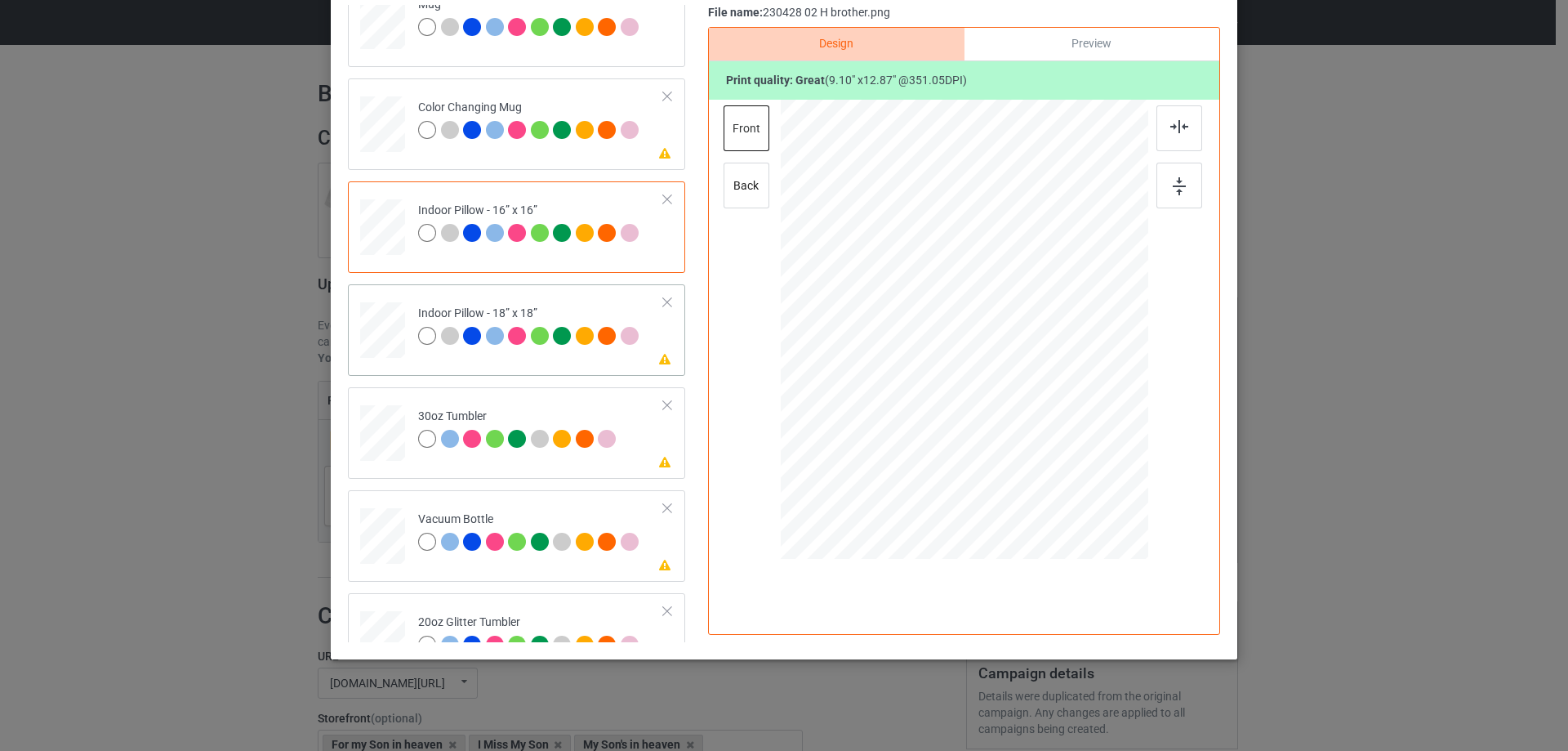
click at [392, 332] on div at bounding box center [383, 330] width 45 height 45
drag, startPoint x: 1069, startPoint y: 486, endPoint x: 459, endPoint y: 392, distance: 617.2
click at [1057, 457] on div at bounding box center [1058, 462] width 14 height 14
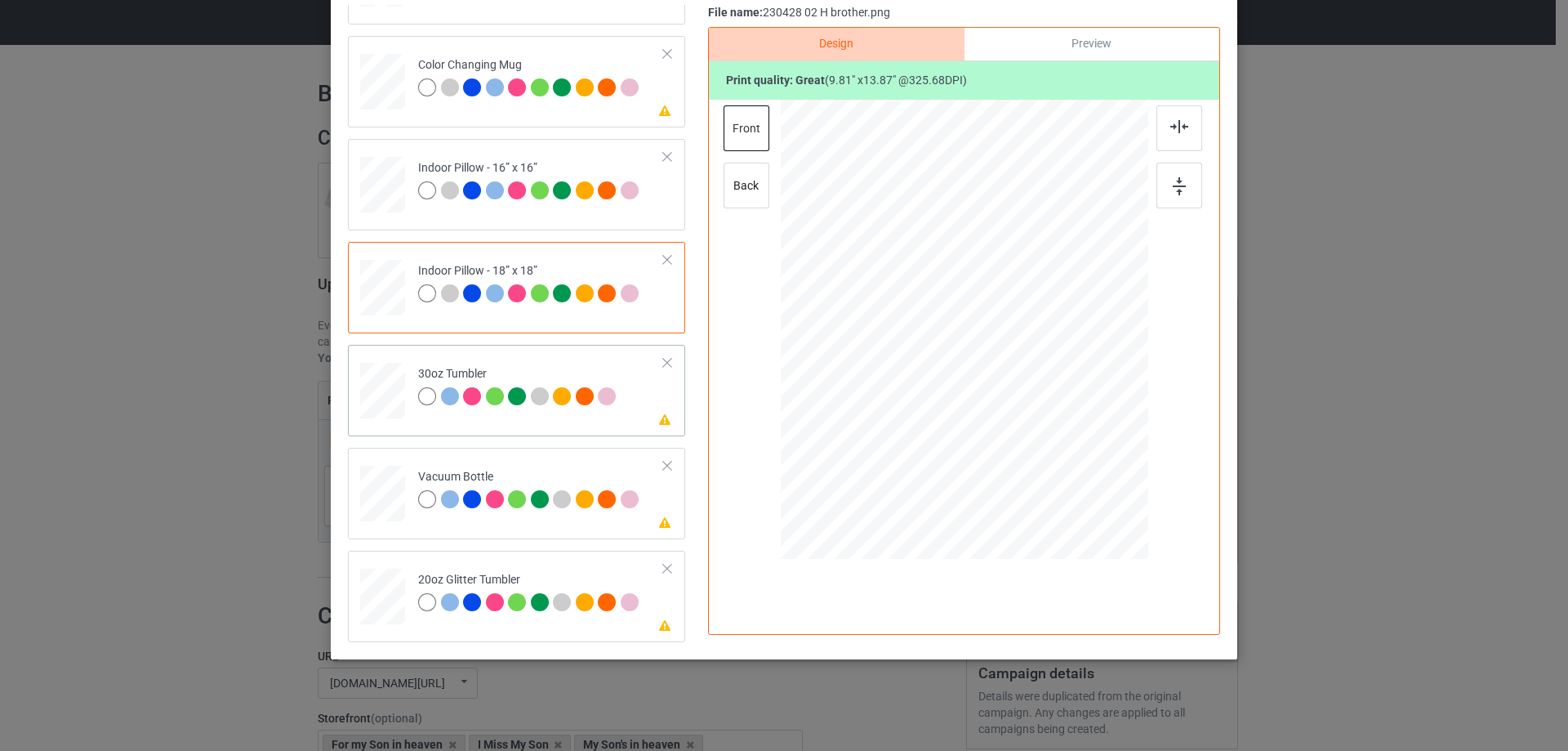
click at [398, 393] on div at bounding box center [383, 391] width 43 height 25
drag, startPoint x: 1065, startPoint y: 485, endPoint x: 1021, endPoint y: 401, distance: 94.8
click at [1021, 401] on div at bounding box center [964, 330] width 357 height 198
drag, startPoint x: 937, startPoint y: 384, endPoint x: 913, endPoint y: 385, distance: 24.0
click at [913, 385] on div at bounding box center [875, 328] width 108 height 152
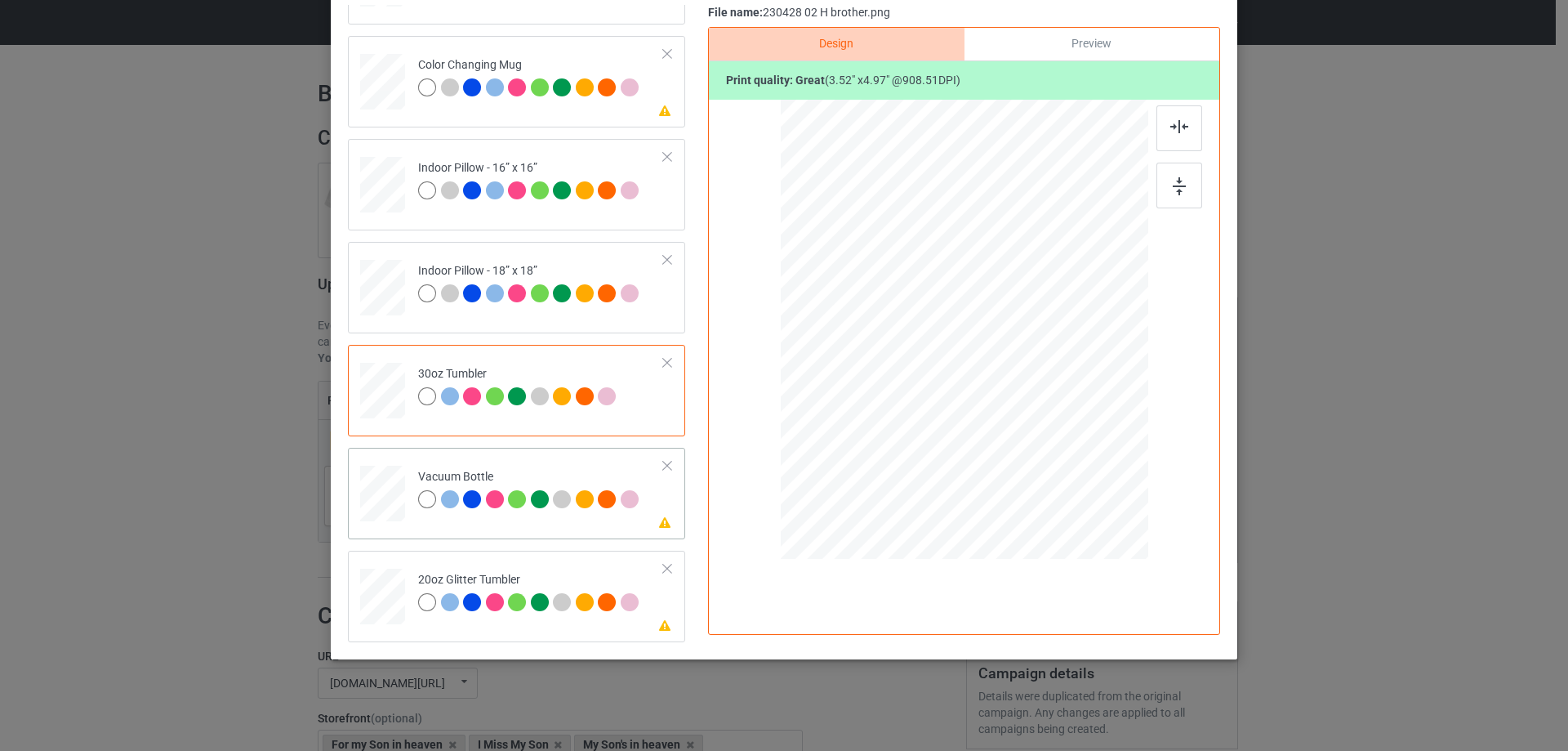
click at [387, 489] on div at bounding box center [383, 494] width 43 height 23
drag, startPoint x: 1064, startPoint y: 479, endPoint x: 1011, endPoint y: 395, distance: 99.3
click at [1011, 395] on div at bounding box center [1012, 397] width 14 height 14
click at [1014, 406] on div at bounding box center [1017, 404] width 14 height 14
drag, startPoint x: 979, startPoint y: 384, endPoint x: 894, endPoint y: 382, distance: 85.0
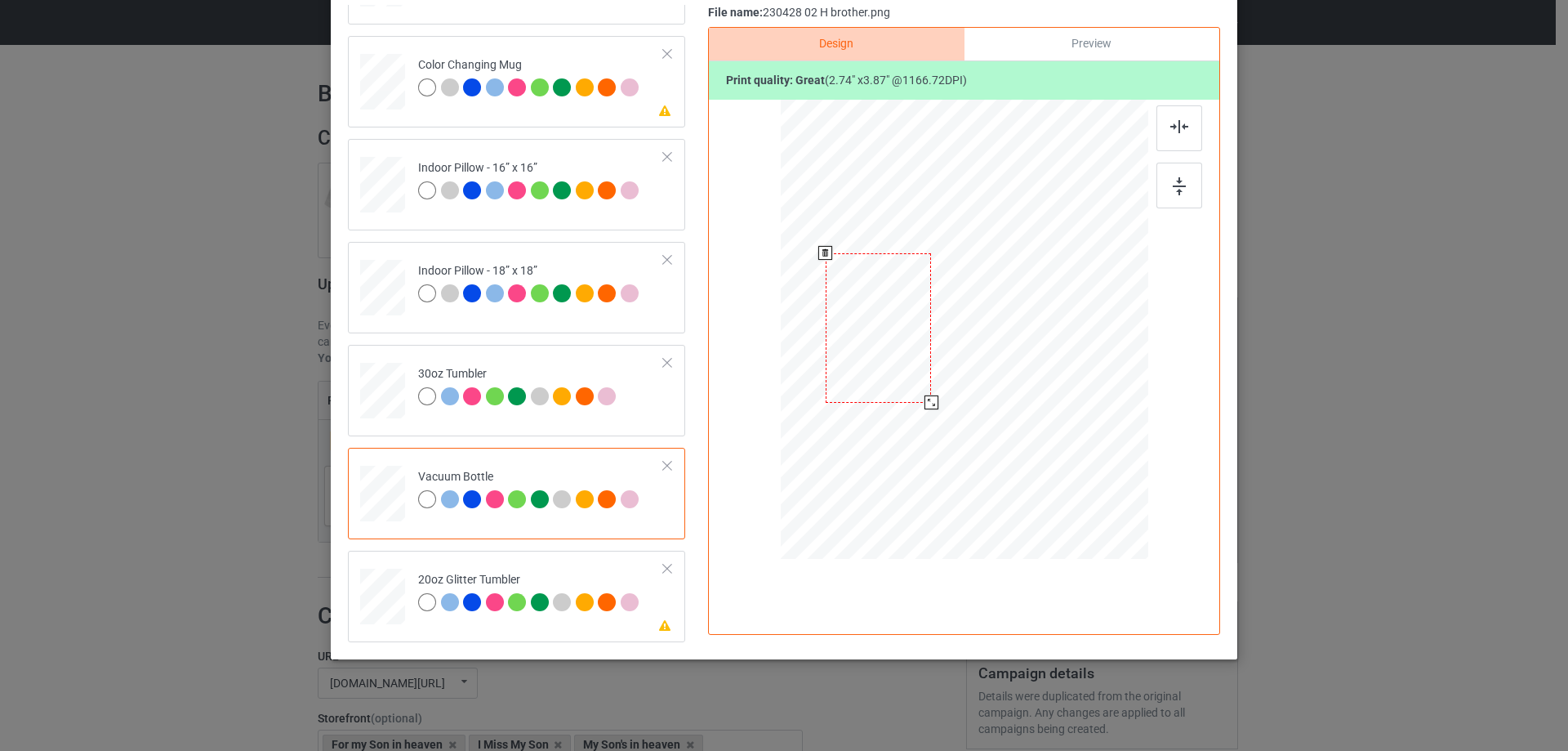
click at [894, 382] on div at bounding box center [879, 327] width 107 height 149
click at [383, 584] on div at bounding box center [383, 597] width 43 height 36
drag, startPoint x: 1062, startPoint y: 479, endPoint x: 1023, endPoint y: 416, distance: 74.1
click at [1026, 419] on div at bounding box center [1029, 421] width 14 height 14
drag, startPoint x: 934, startPoint y: 383, endPoint x: 903, endPoint y: 363, distance: 36.9
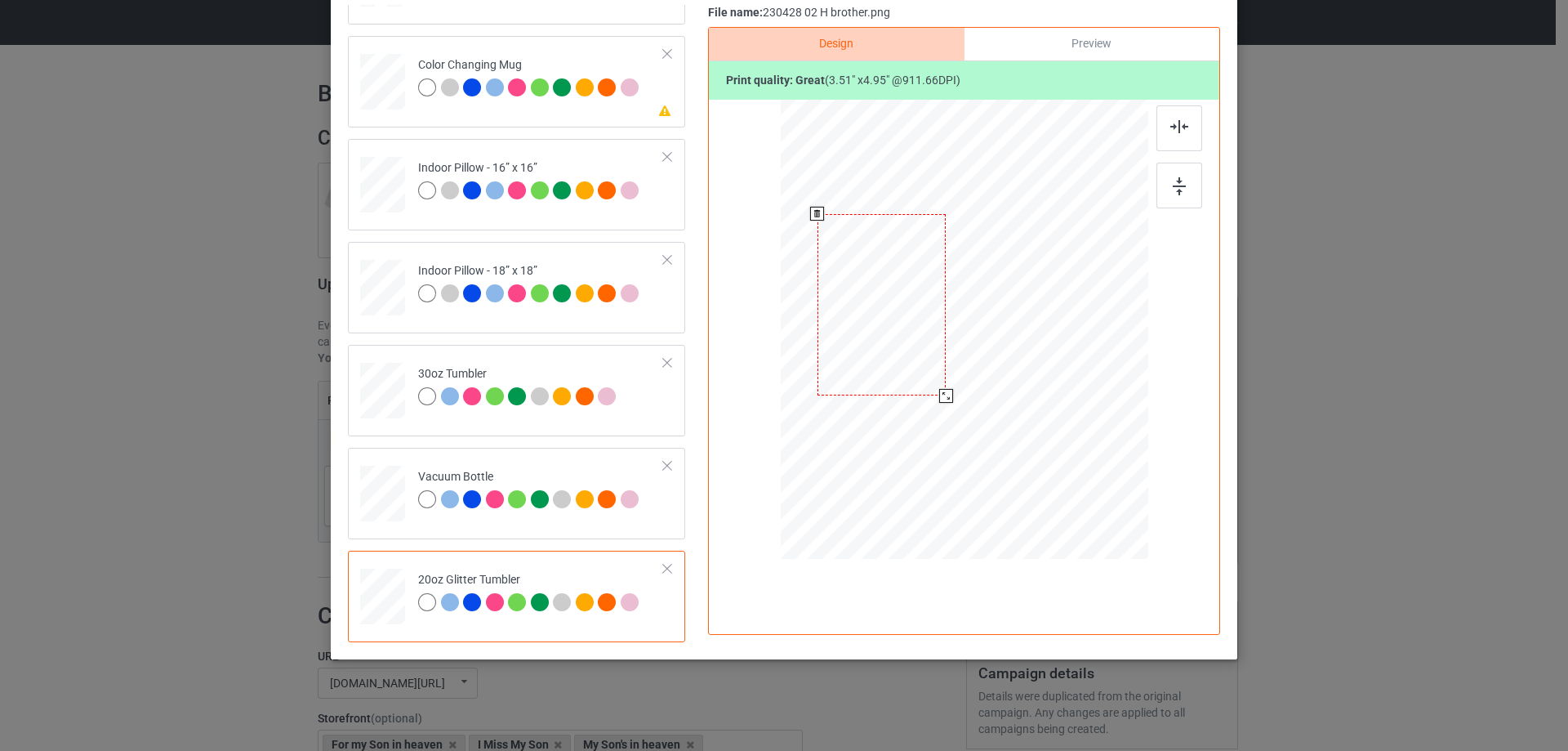
click at [903, 363] on div at bounding box center [881, 304] width 128 height 182
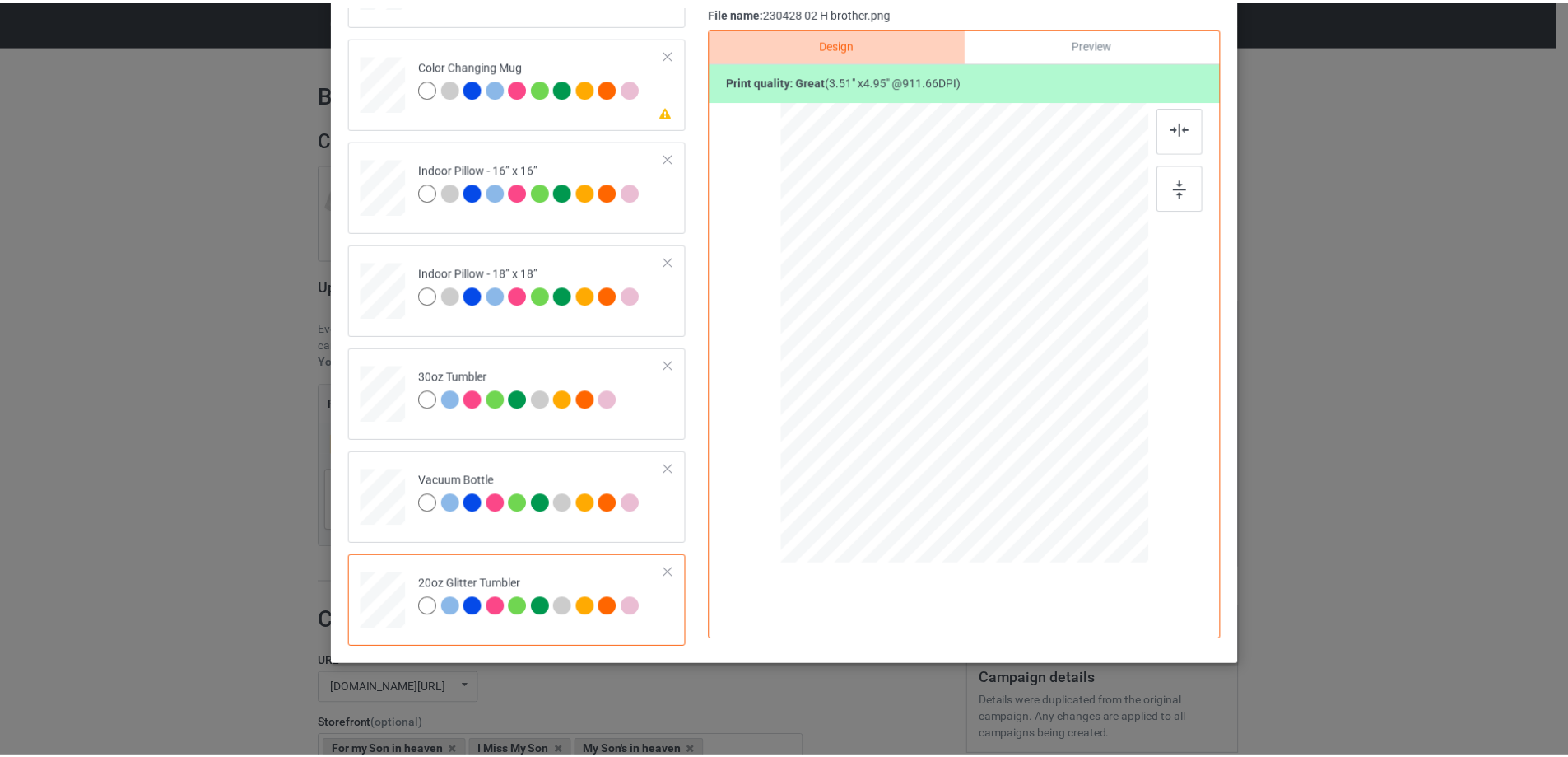
scroll to position [0, 0]
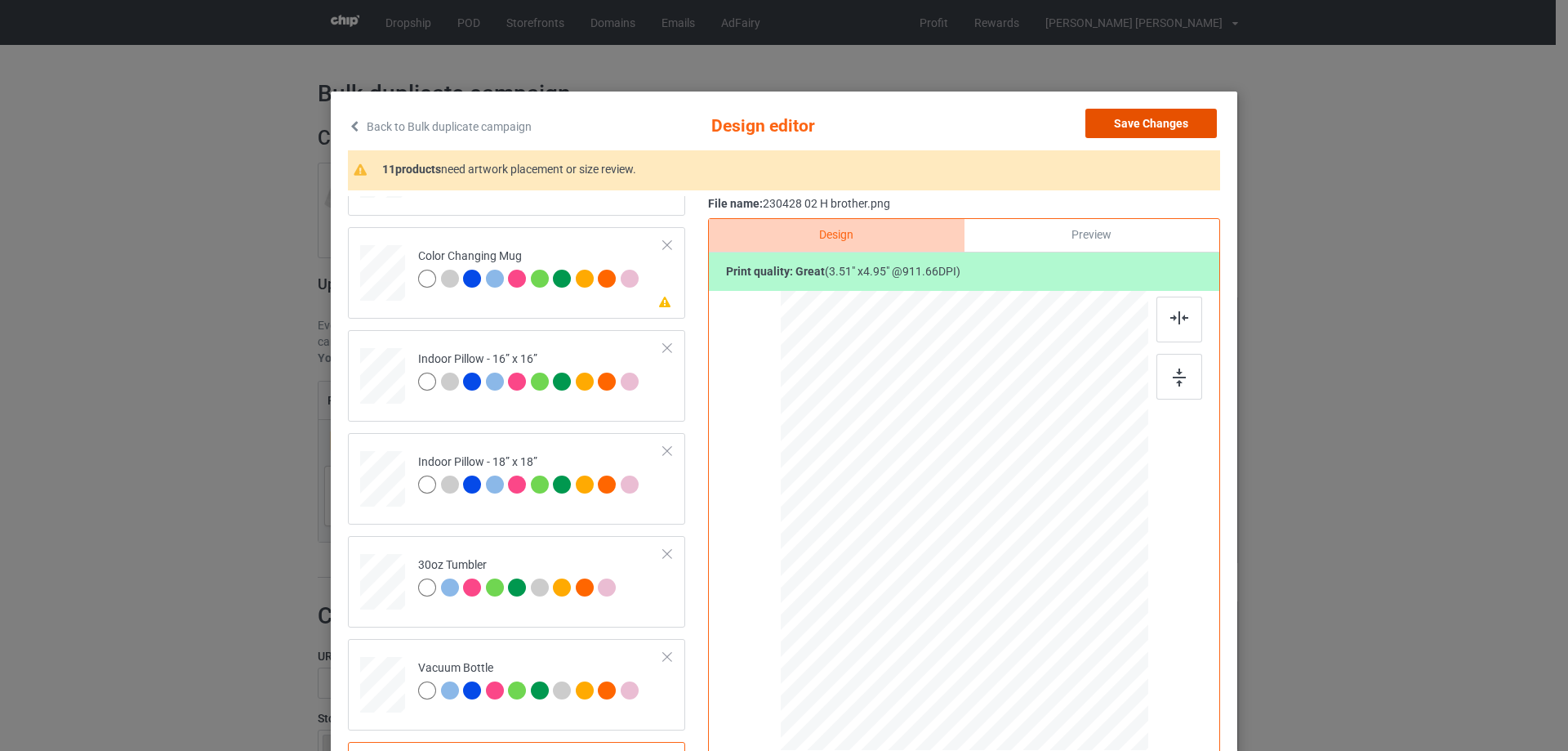
click at [1164, 118] on button "Save Changes" at bounding box center [1151, 123] width 131 height 30
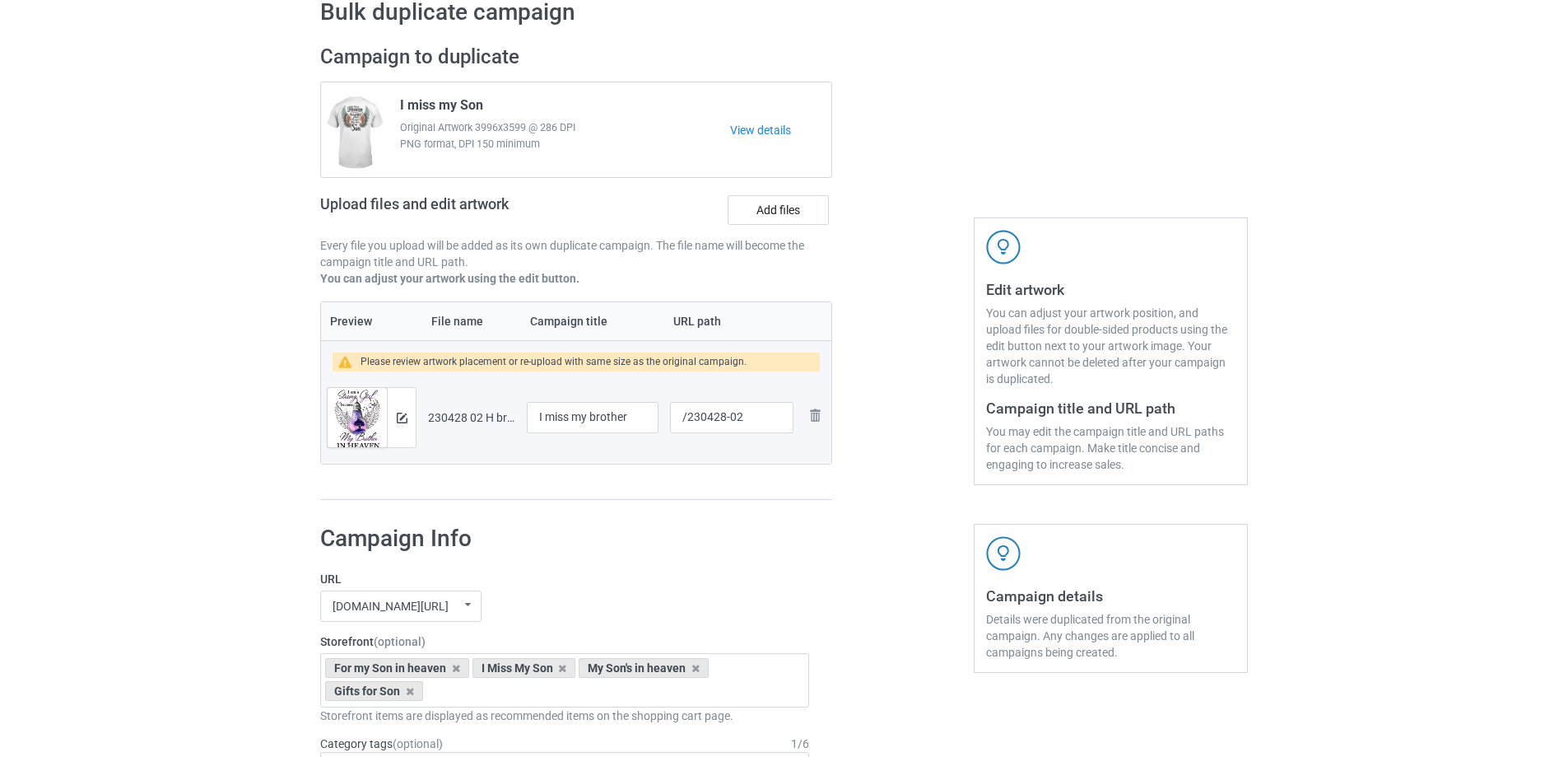
scroll to position [247, 0]
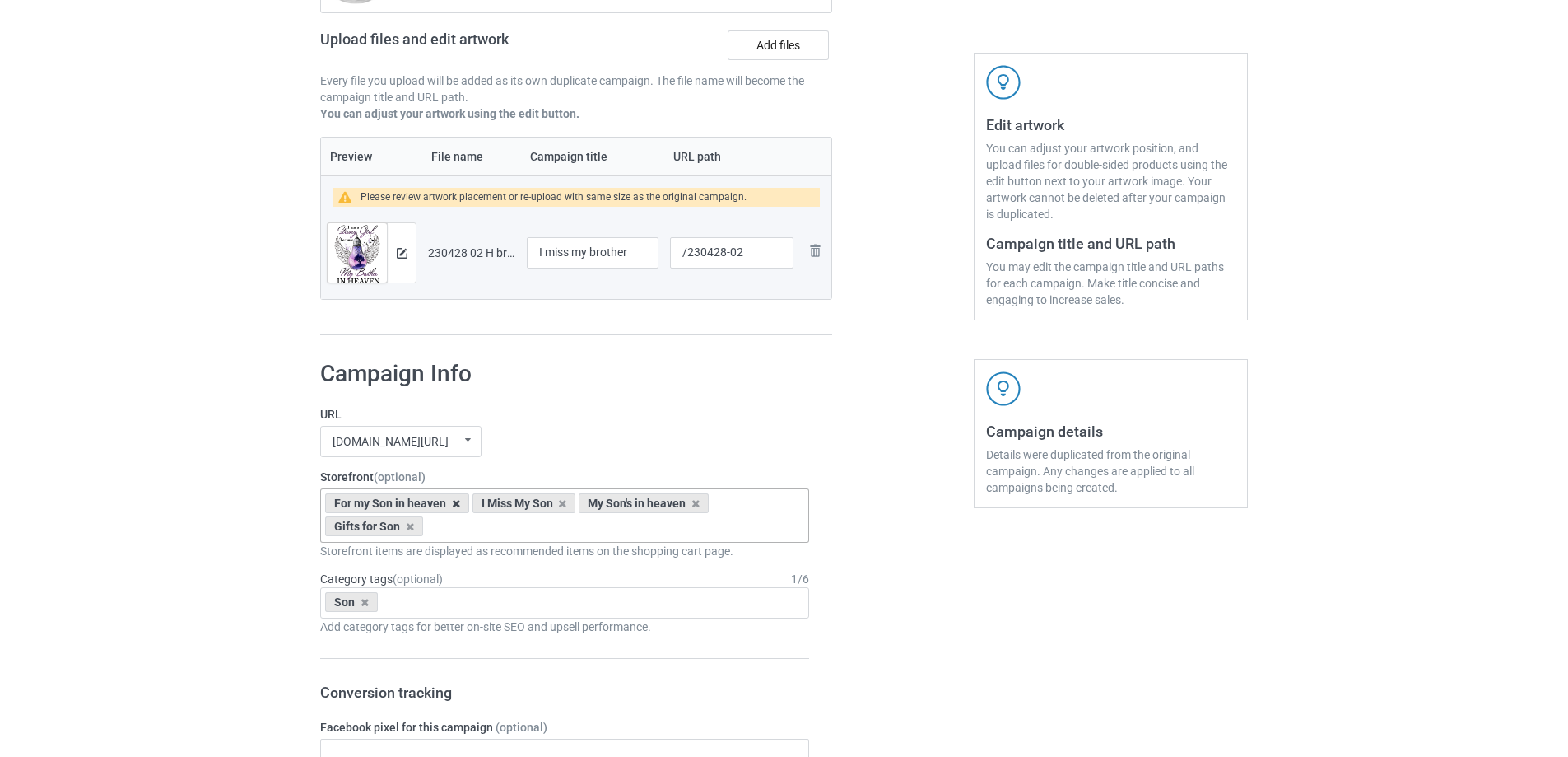
click at [453, 502] on icon at bounding box center [456, 504] width 9 height 10
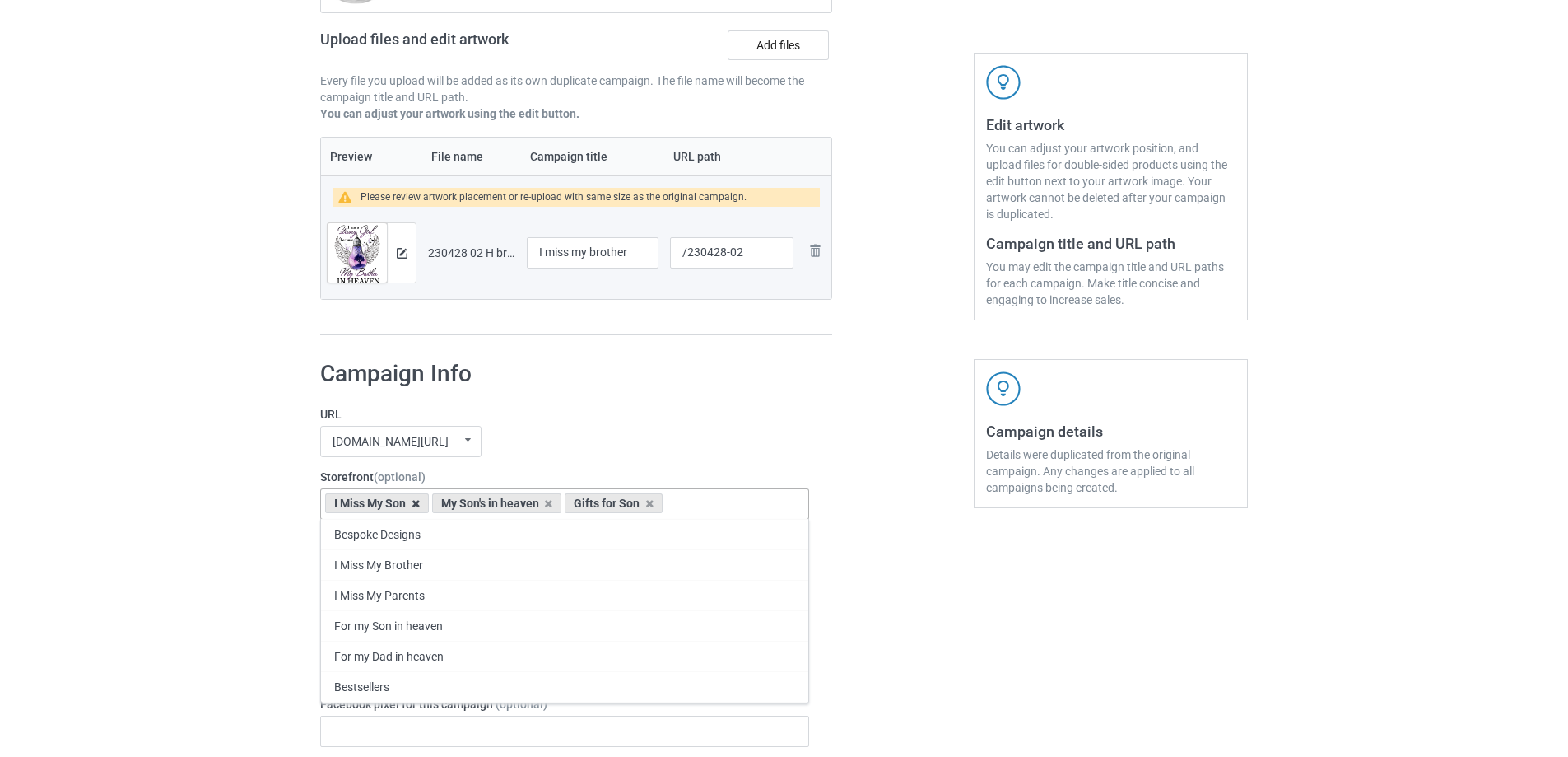
click at [415, 504] on icon at bounding box center [416, 504] width 9 height 10
click at [441, 506] on icon at bounding box center [442, 504] width 9 height 10
click at [406, 504] on icon at bounding box center [410, 504] width 9 height 10
click at [425, 502] on div "Bespoke Designs I Miss My Brother I Miss My Parents For my Son in heaven For my…" at bounding box center [564, 504] width 489 height 31
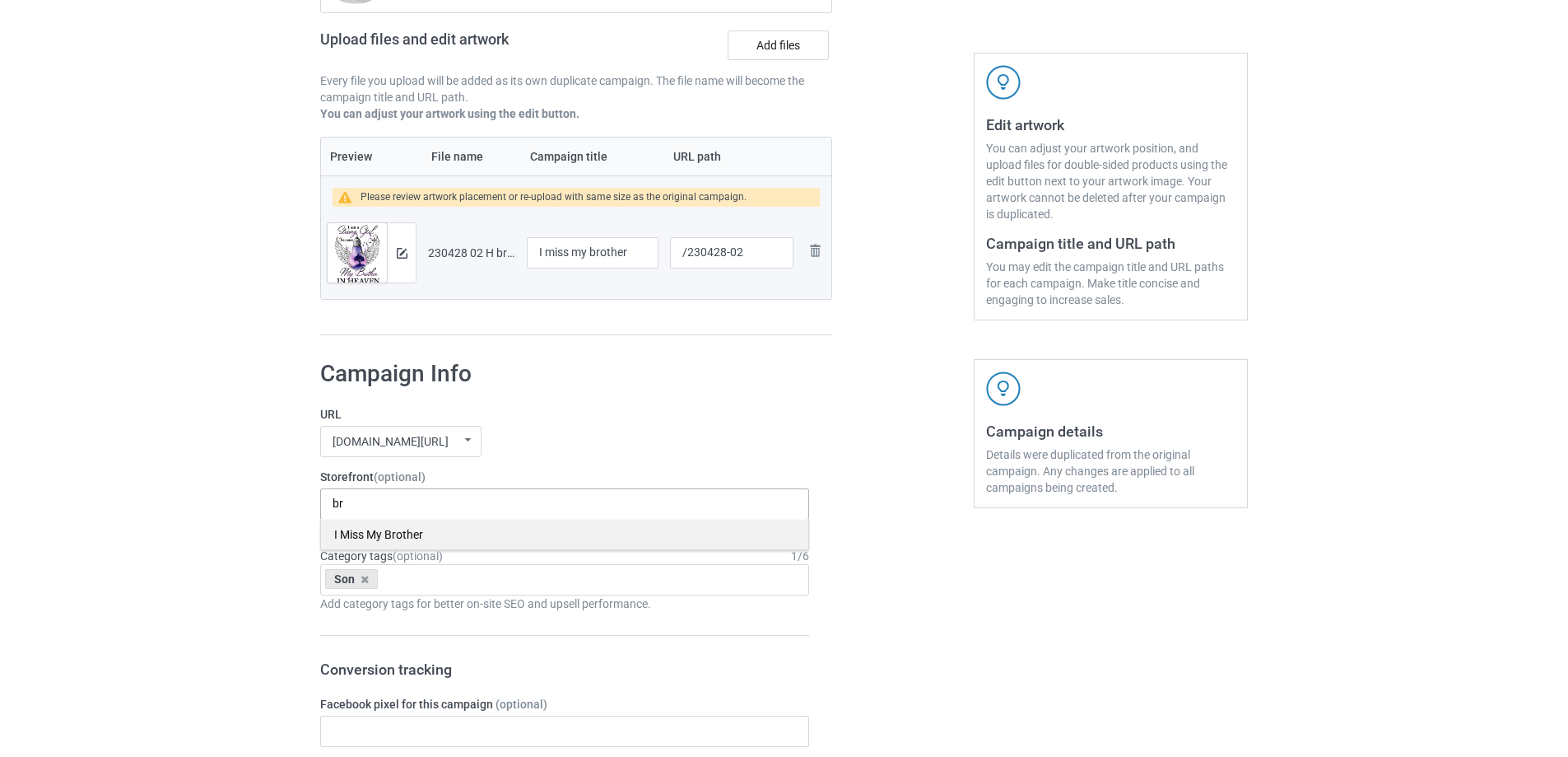
type input "br"
click at [417, 540] on div "I Miss My Brother" at bounding box center [564, 534] width 487 height 30
click at [363, 586] on div "Son" at bounding box center [351, 578] width 52 height 20
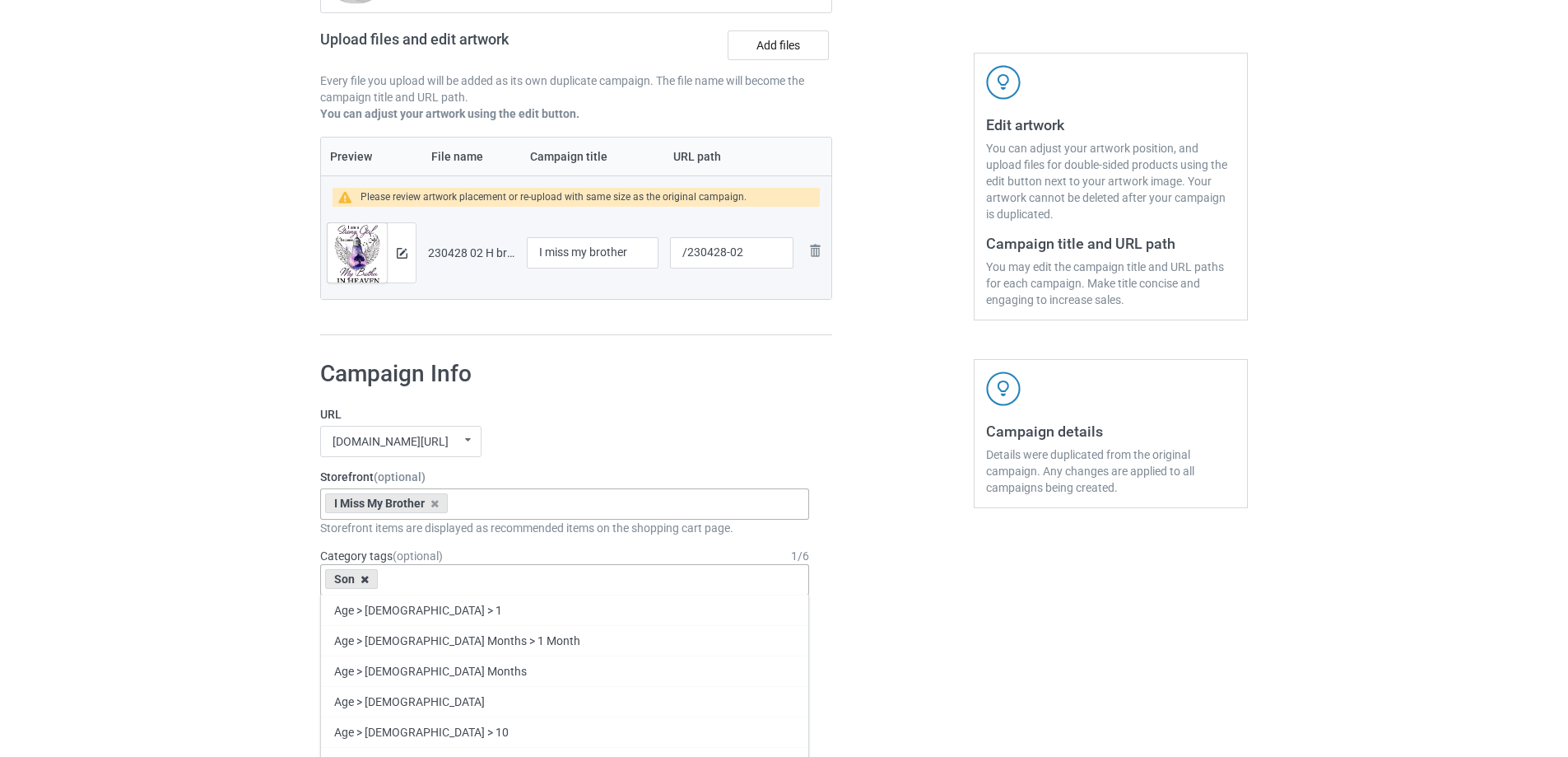
click at [362, 581] on icon at bounding box center [365, 579] width 9 height 10
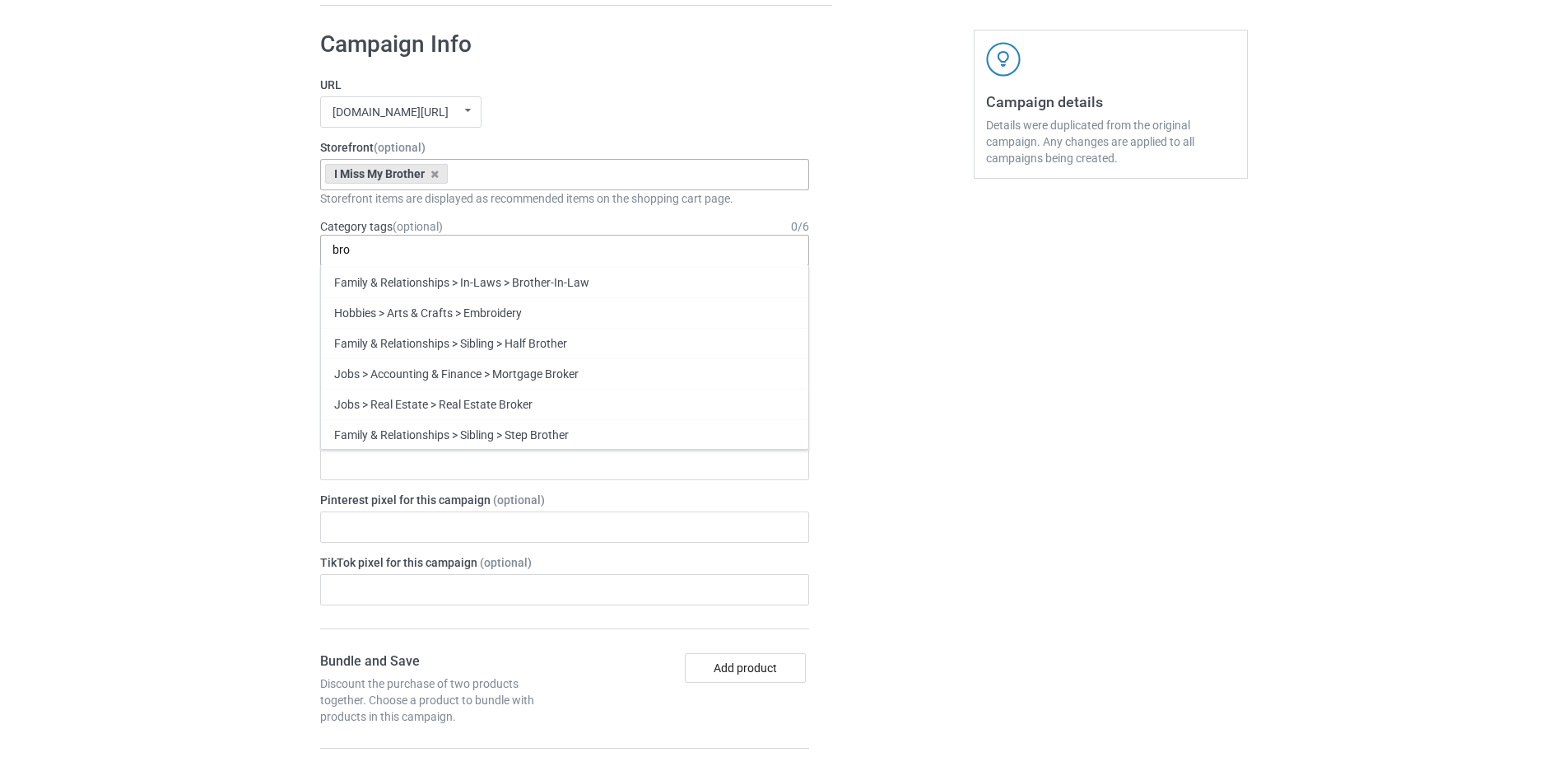
scroll to position [659, 0]
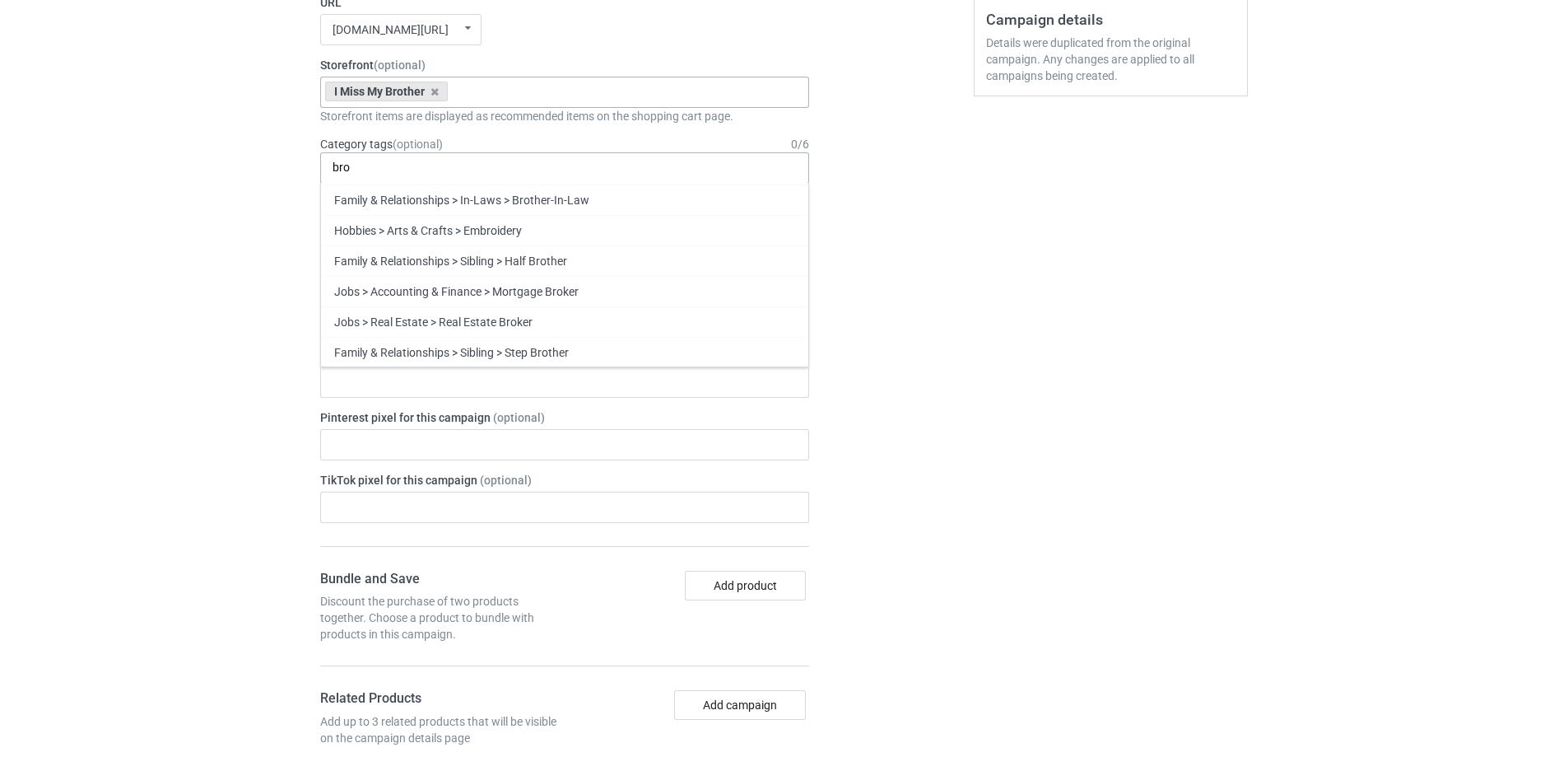
type input "bro"
click at [414, 424] on div "Brother" at bounding box center [564, 412] width 487 height 30
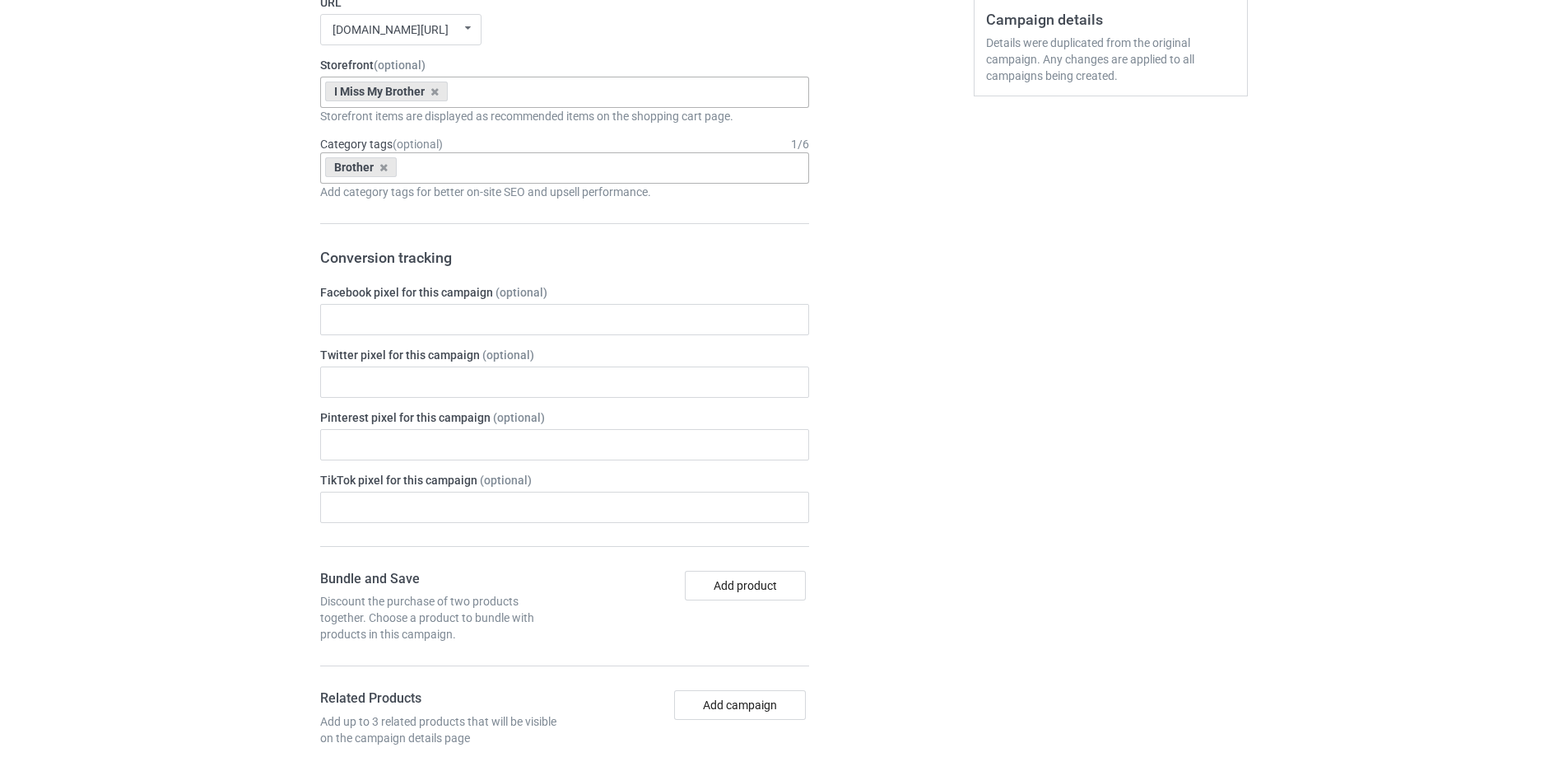
click at [1040, 404] on div "Campaign details Details were duplicated from the original campaign. Any change…" at bounding box center [1111, 691] width 297 height 1511
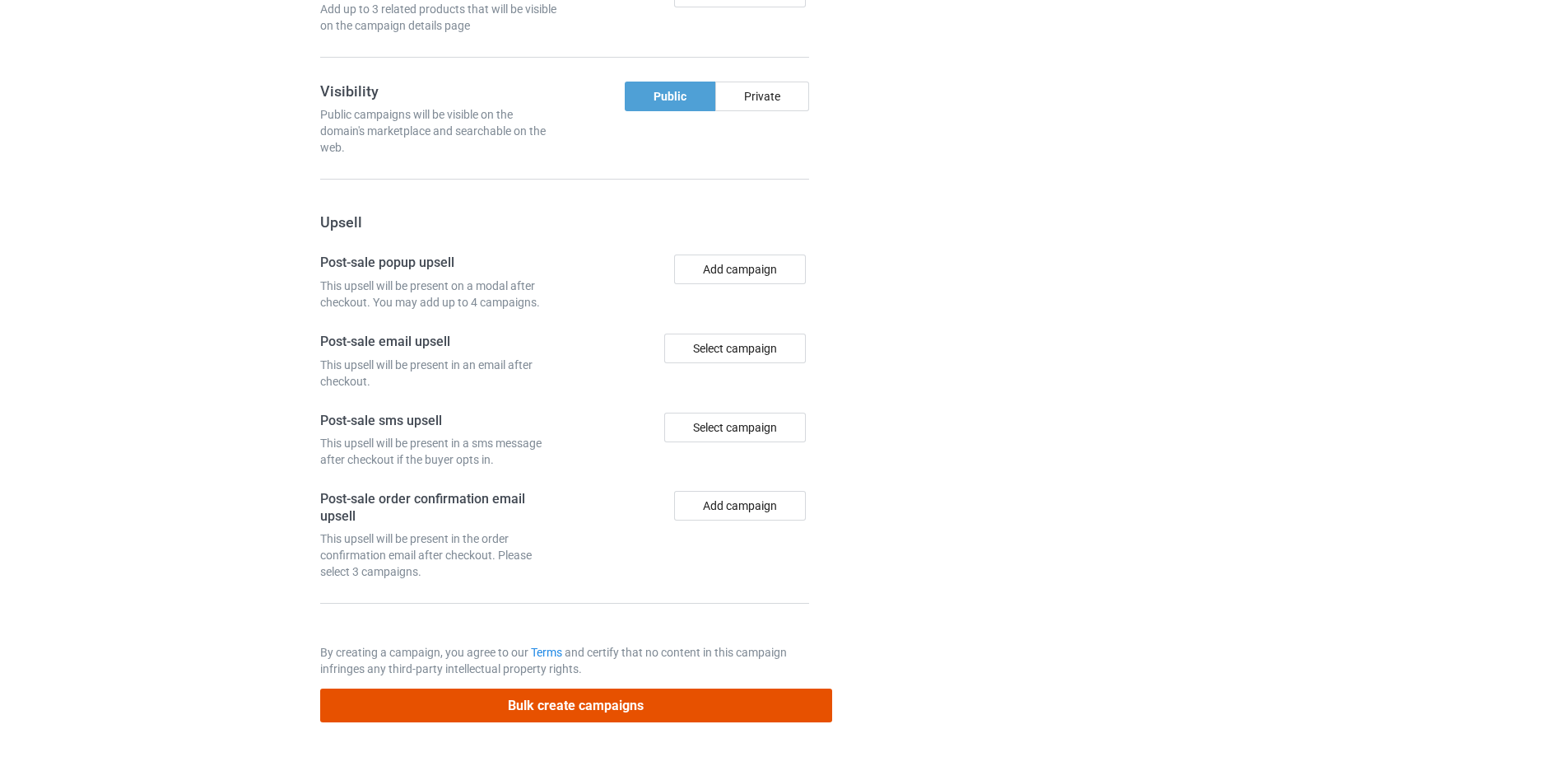
click at [588, 714] on button "Bulk create campaigns" at bounding box center [576, 705] width 512 height 34
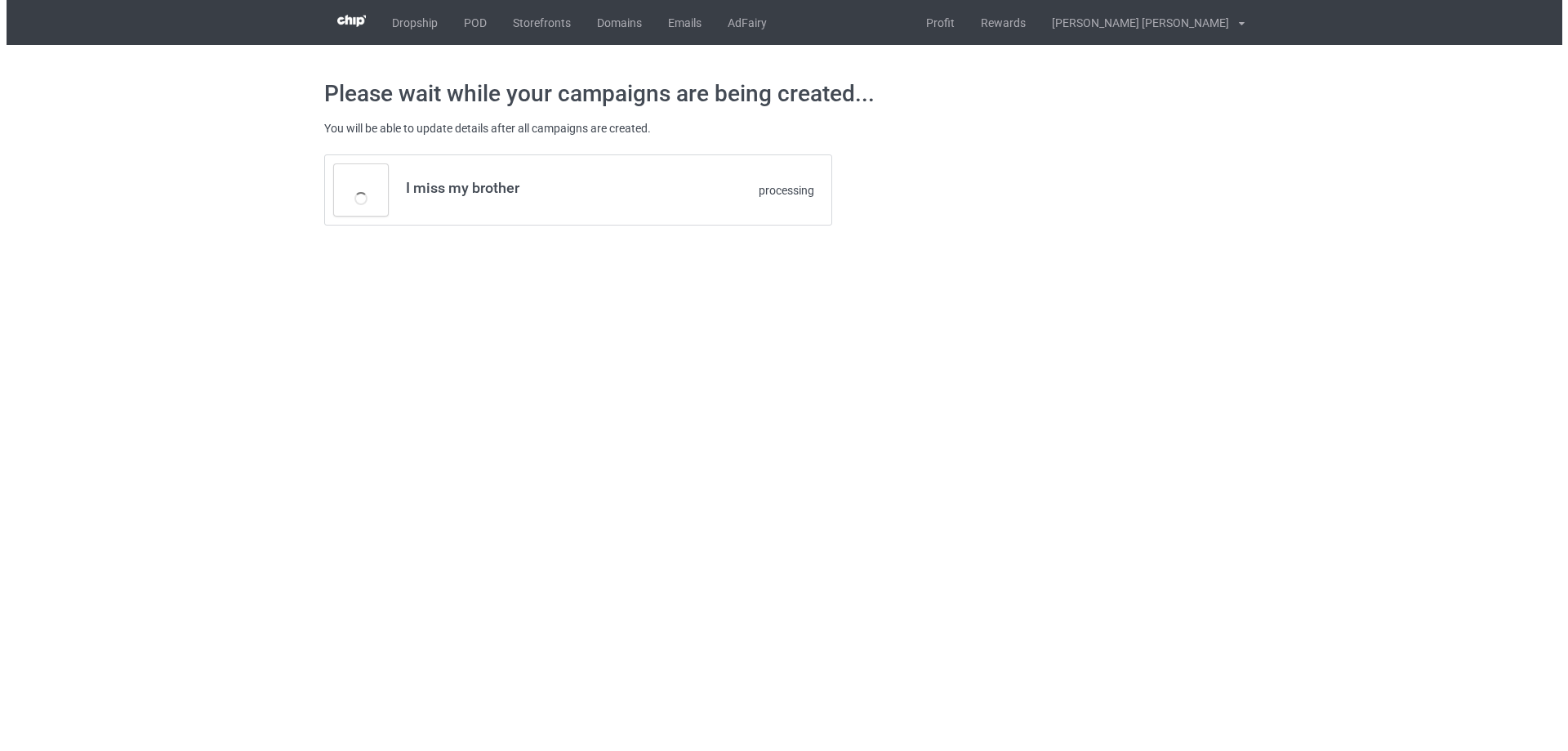
scroll to position [0, 0]
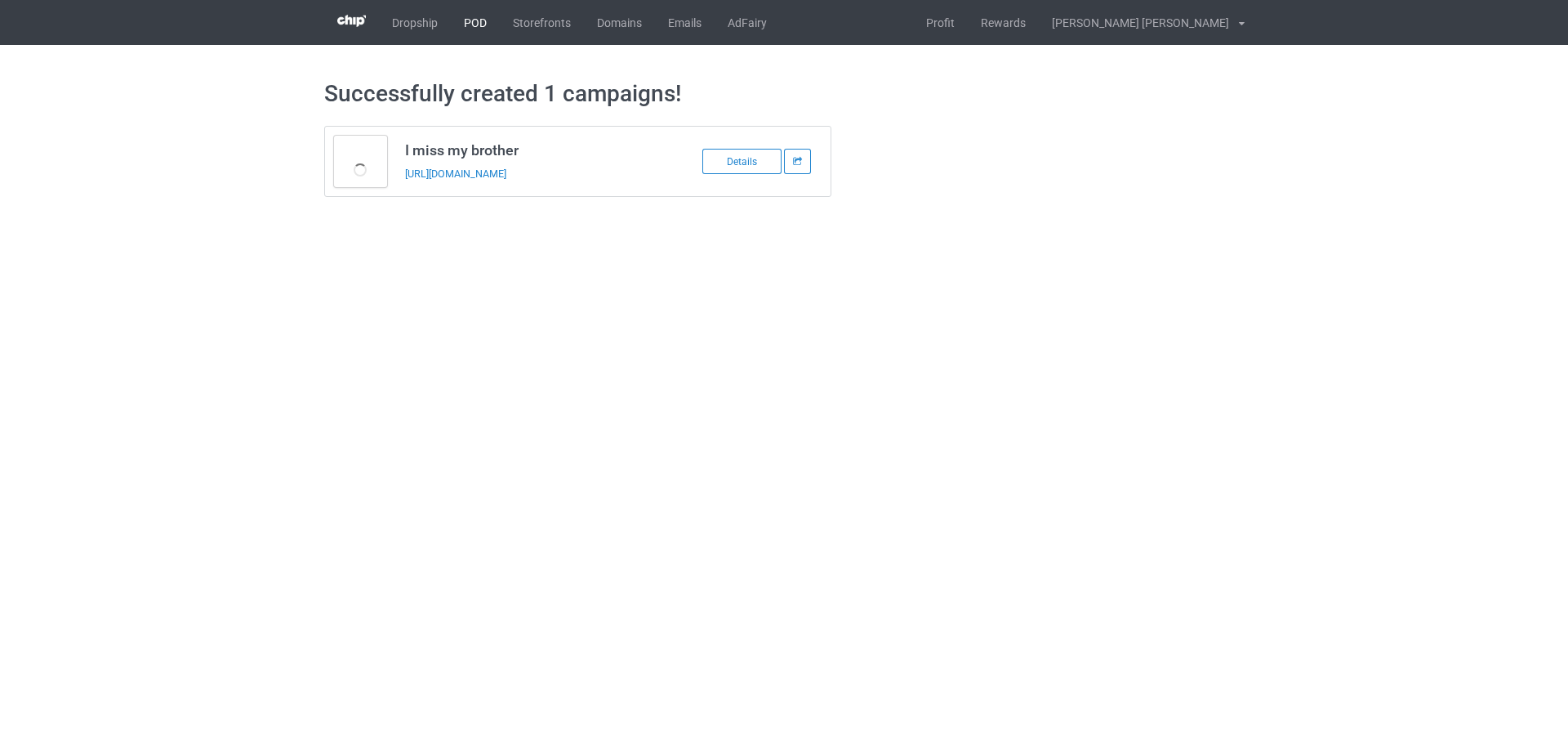
click at [481, 26] on link "POD" at bounding box center [476, 22] width 49 height 45
